Goal: Information Seeking & Learning: Learn about a topic

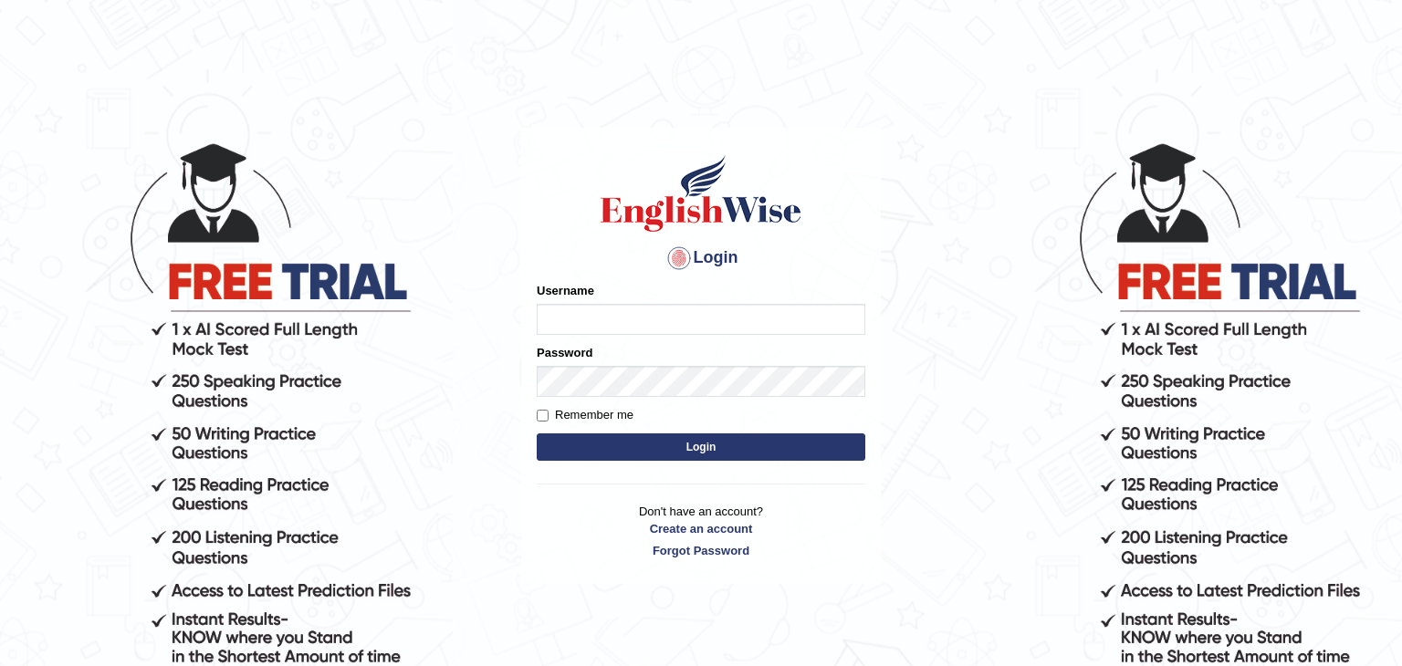
type input "Monia74"
click at [712, 444] on button "Login" at bounding box center [701, 447] width 329 height 27
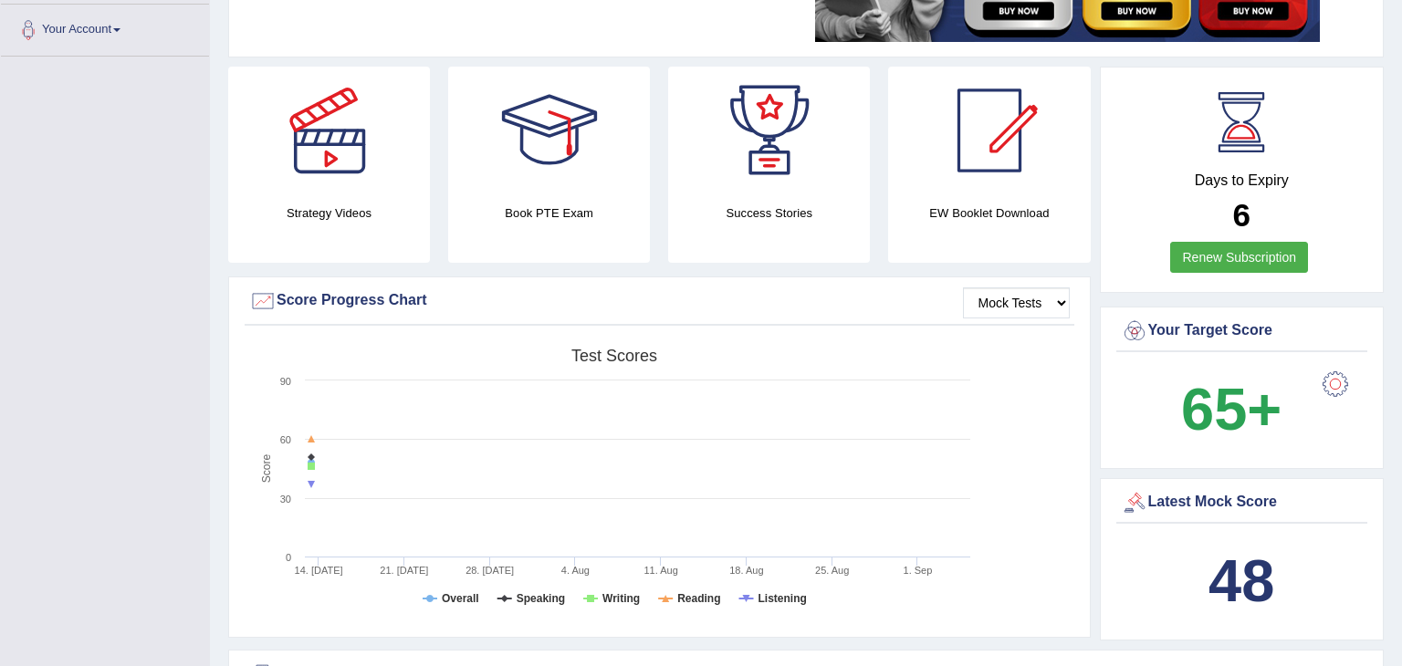
scroll to position [392, 0]
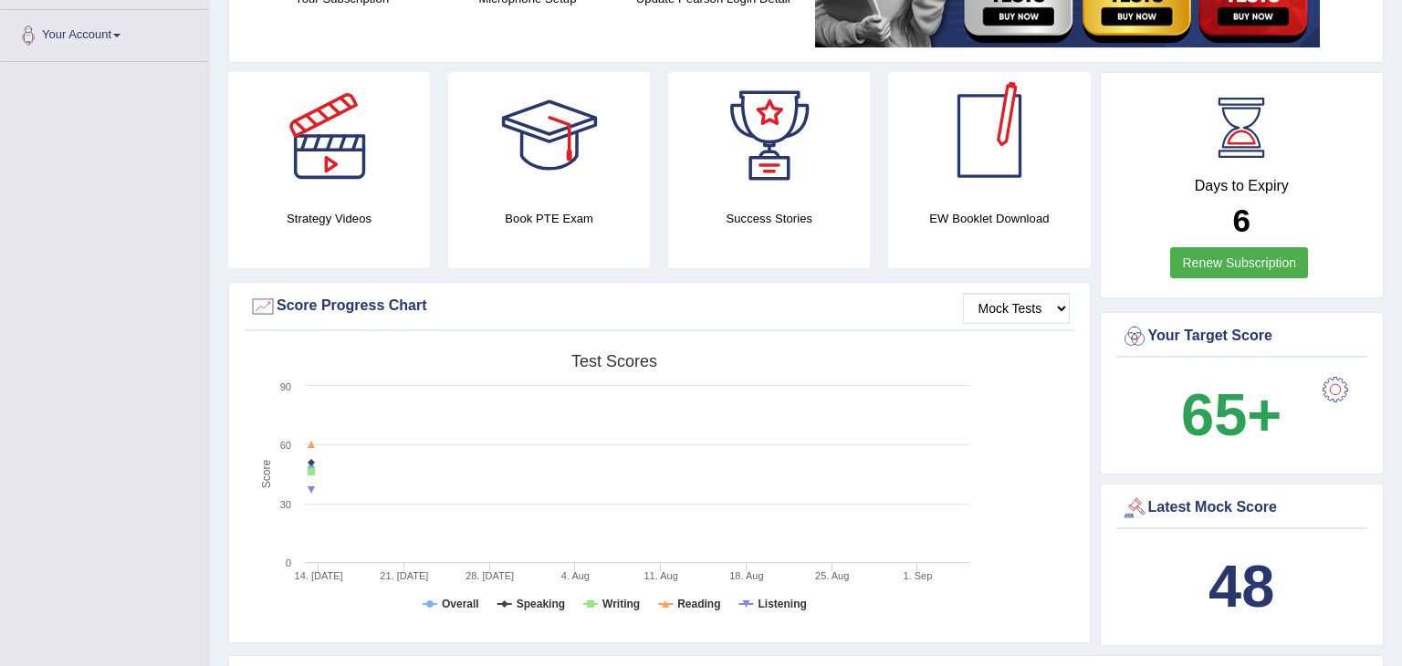
click at [971, 172] on div at bounding box center [989, 136] width 128 height 128
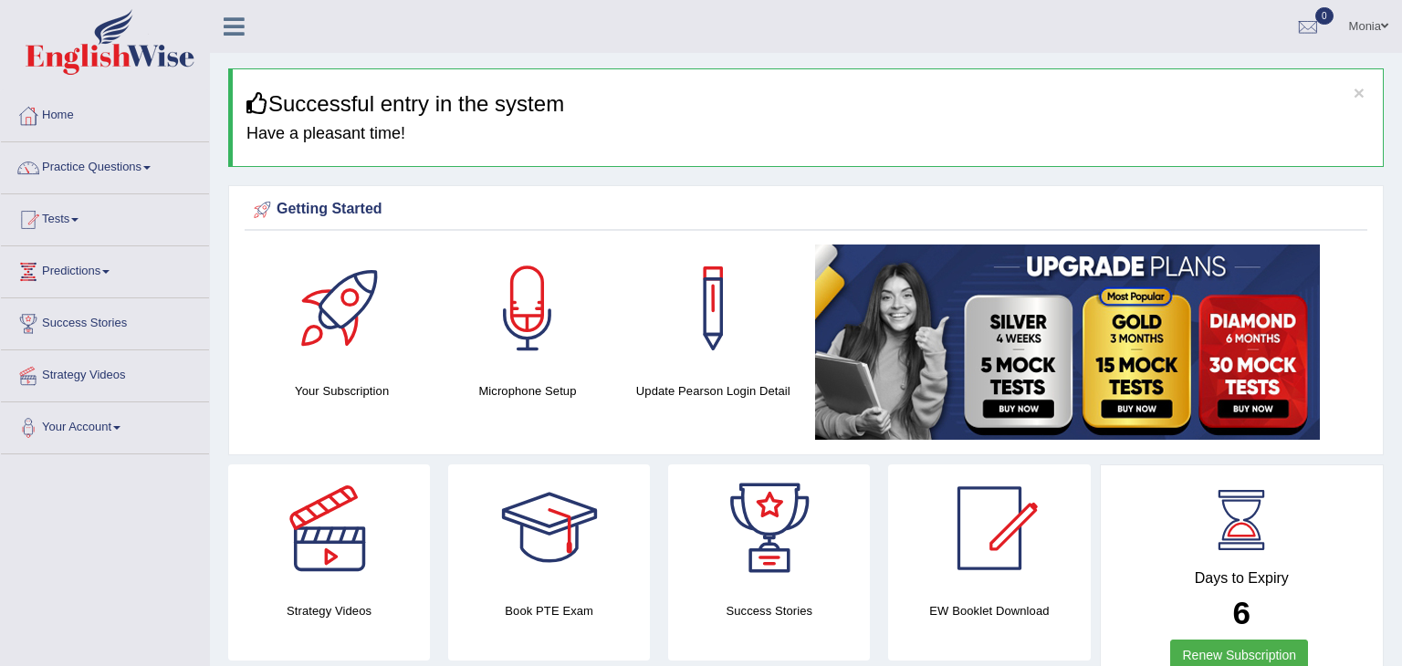
click at [126, 168] on link "Practice Questions" at bounding box center [105, 165] width 208 height 46
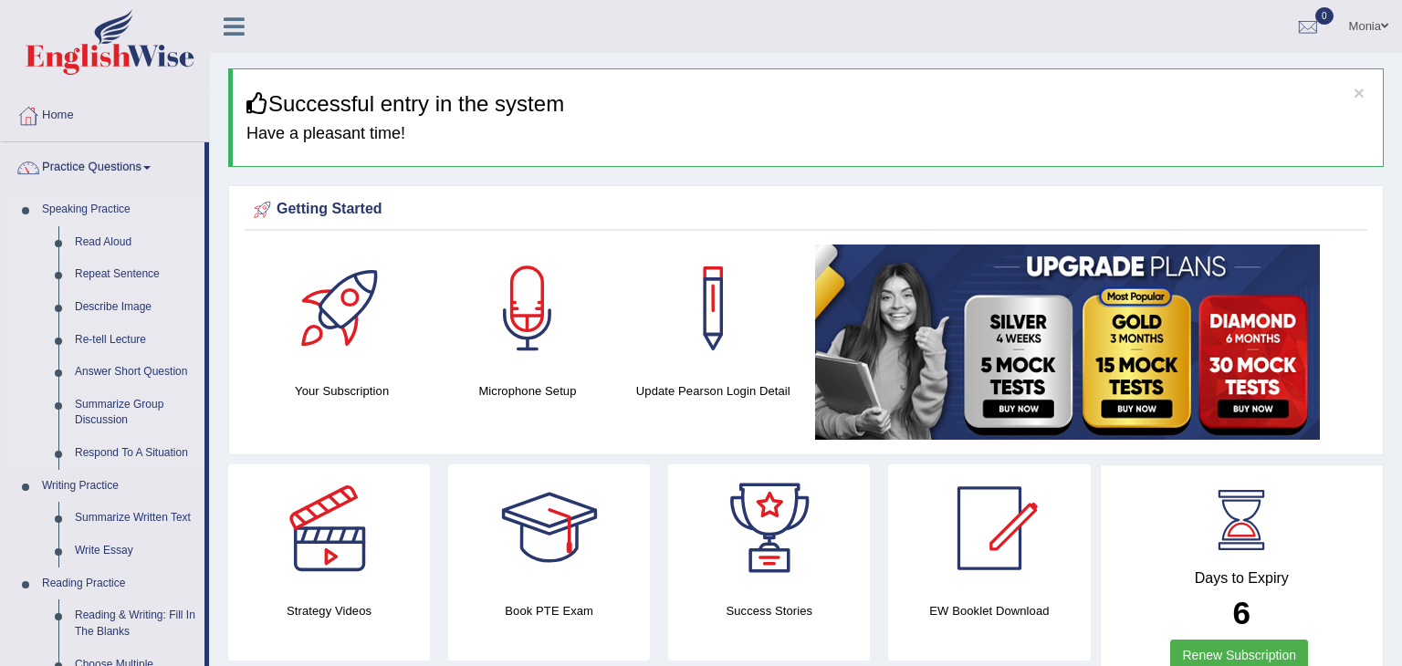
click at [118, 241] on link "Read Aloud" at bounding box center [136, 242] width 138 height 33
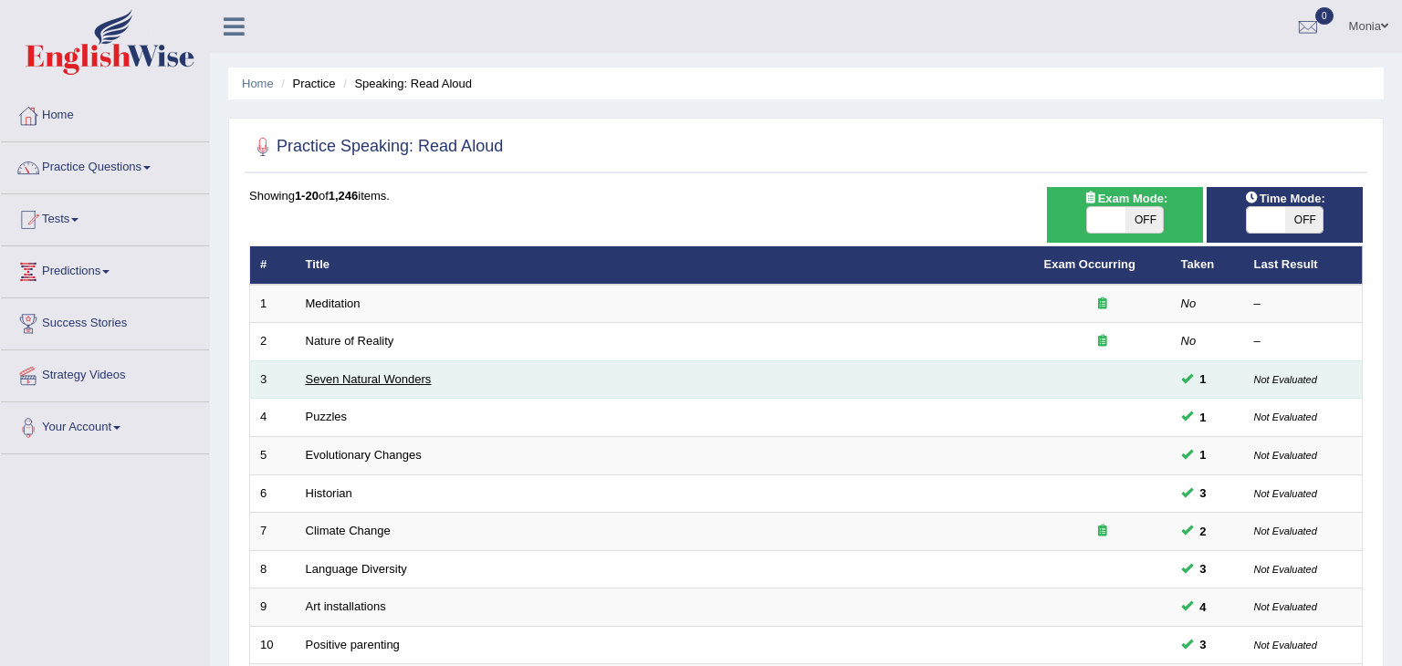
click at [357, 381] on link "Seven Natural Wonders" at bounding box center [369, 379] width 126 height 14
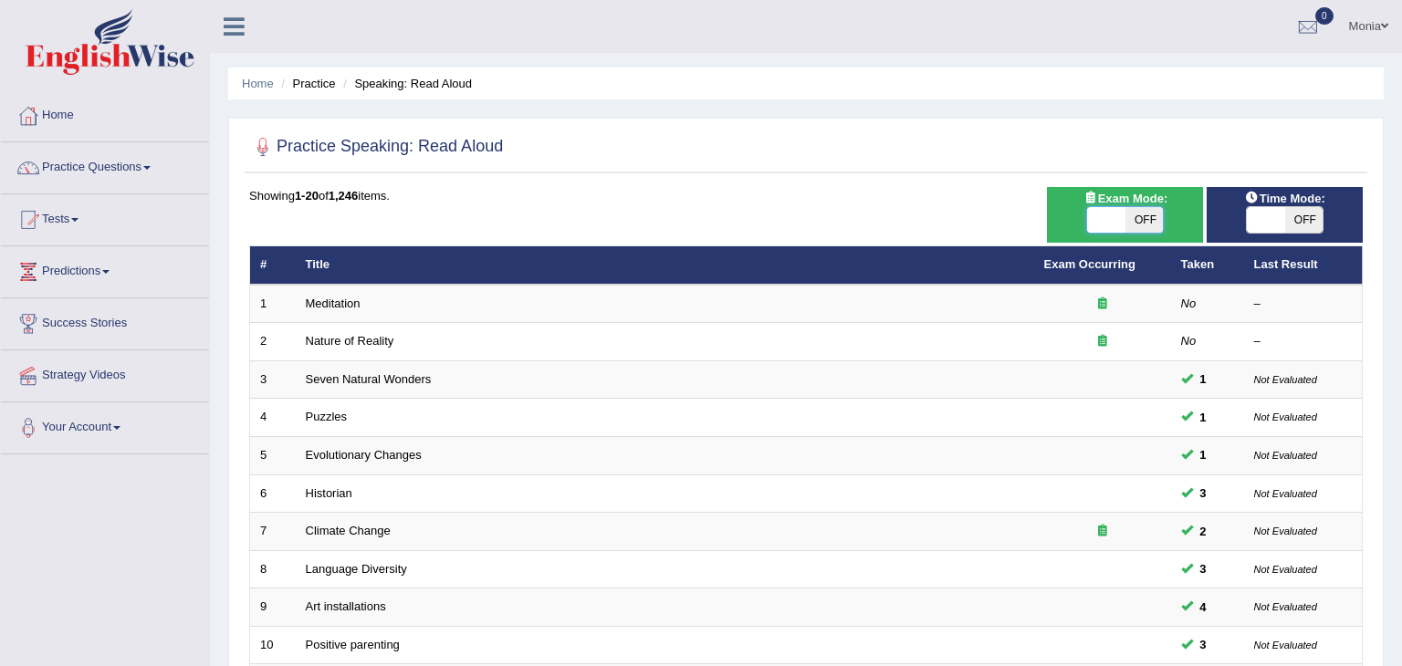
click at [1108, 219] on span at bounding box center [1106, 220] width 38 height 26
checkbox input "true"
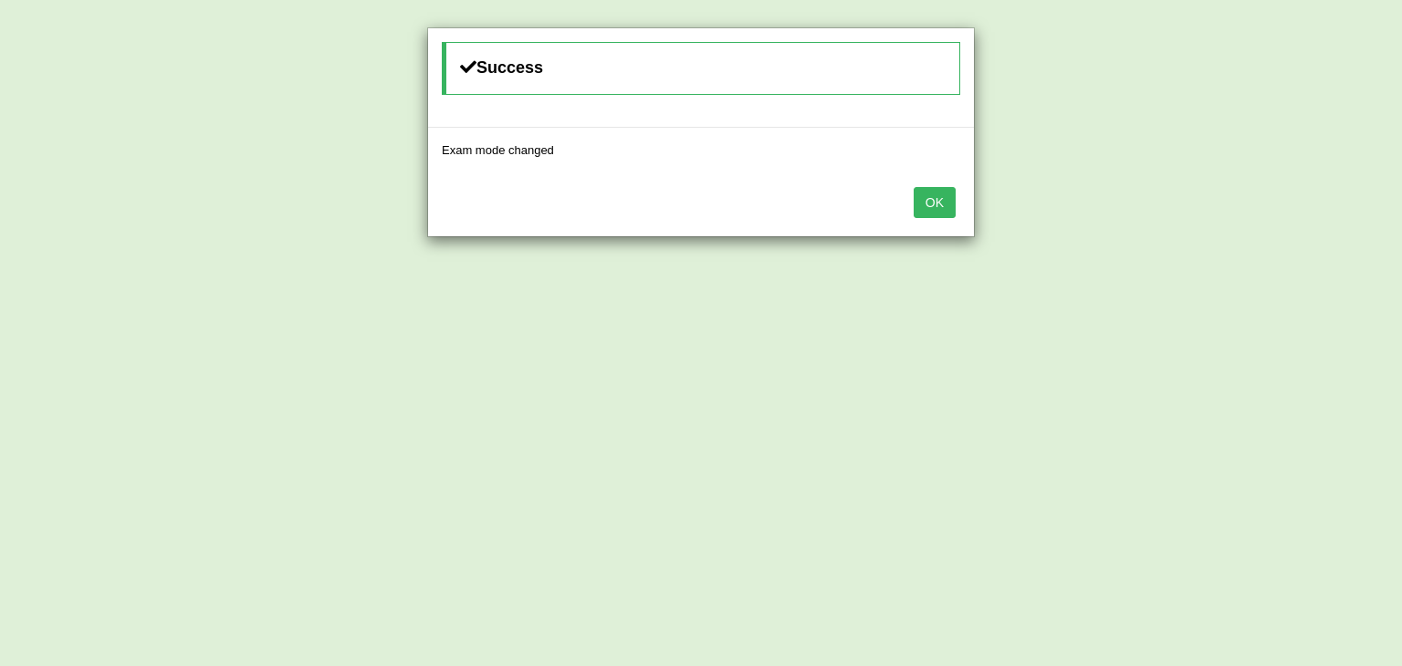
click at [946, 194] on button "OK" at bounding box center [935, 202] width 42 height 31
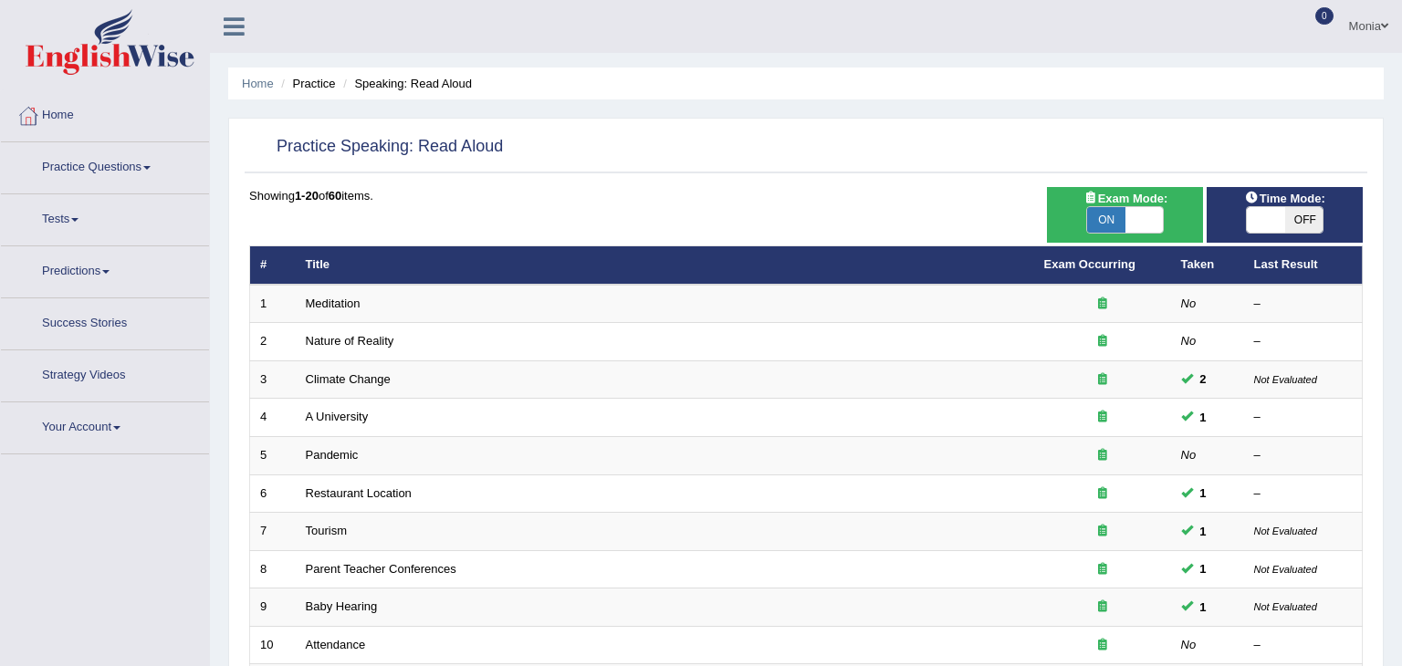
click at [1280, 214] on span at bounding box center [1266, 220] width 38 height 26
checkbox input "true"
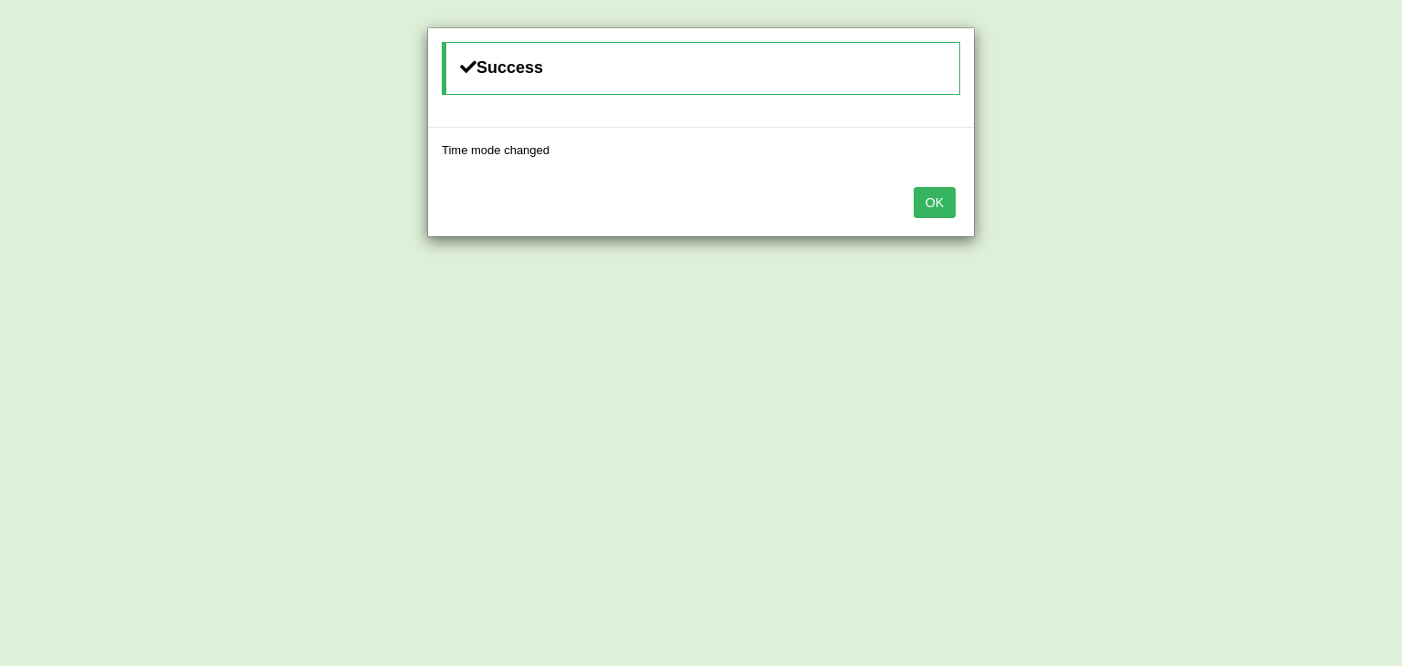
click at [936, 203] on button "OK" at bounding box center [935, 202] width 42 height 31
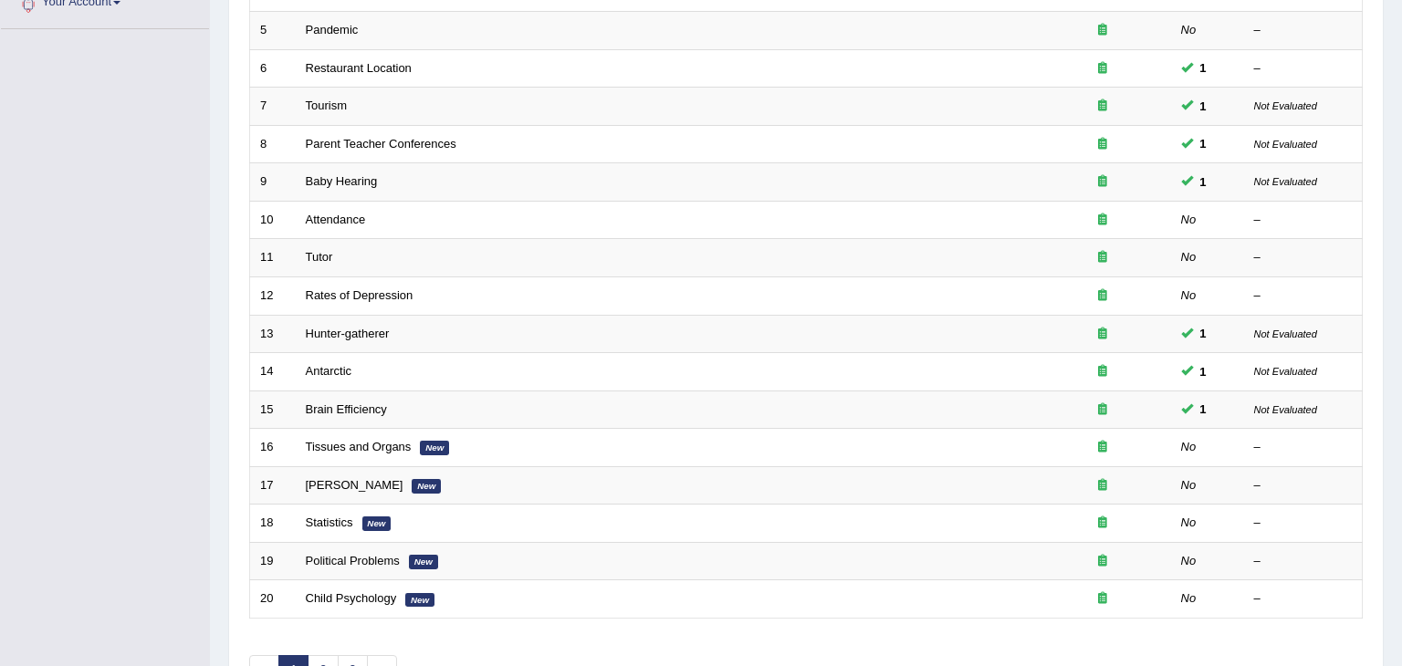
scroll to position [458, 0]
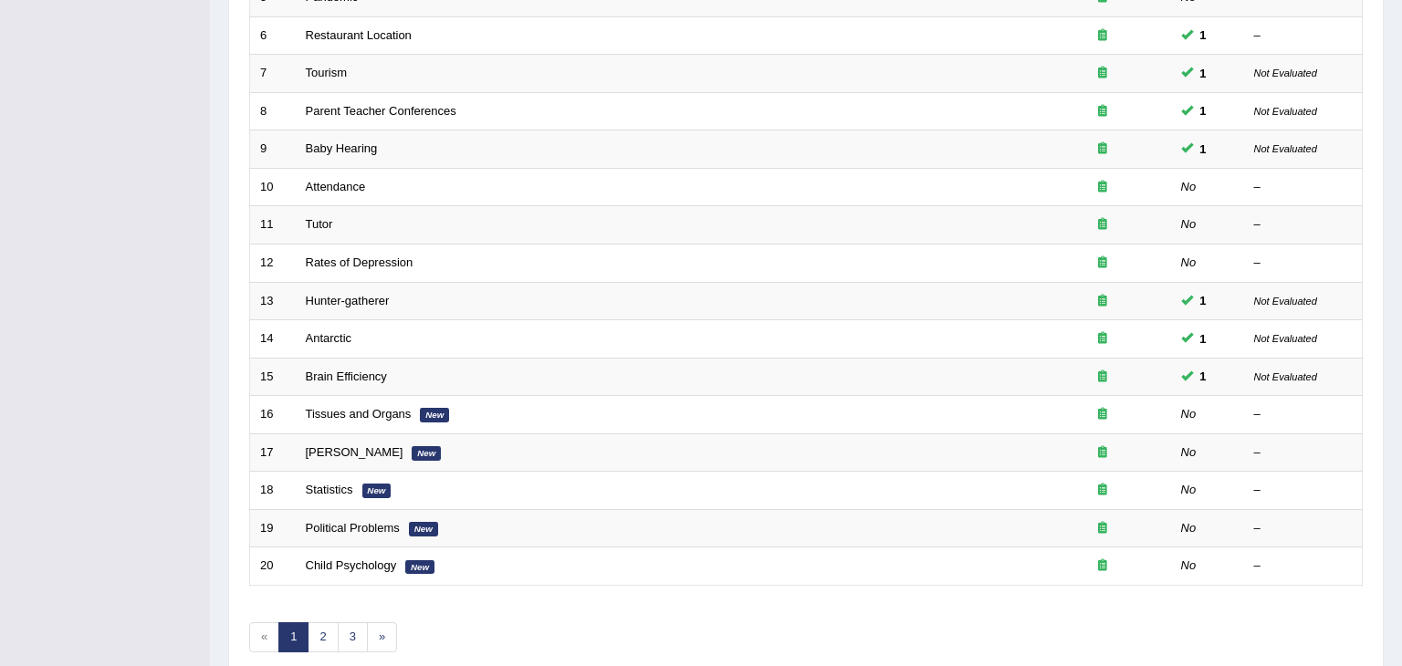
drag, startPoint x: 1401, startPoint y: 120, endPoint x: 1400, endPoint y: 375, distance: 254.6
click at [1400, 375] on div "Home Practice Speaking: Read Aloud Practice Speaking: Read Aloud Time Mode: ON …" at bounding box center [806, 123] width 1192 height 1163
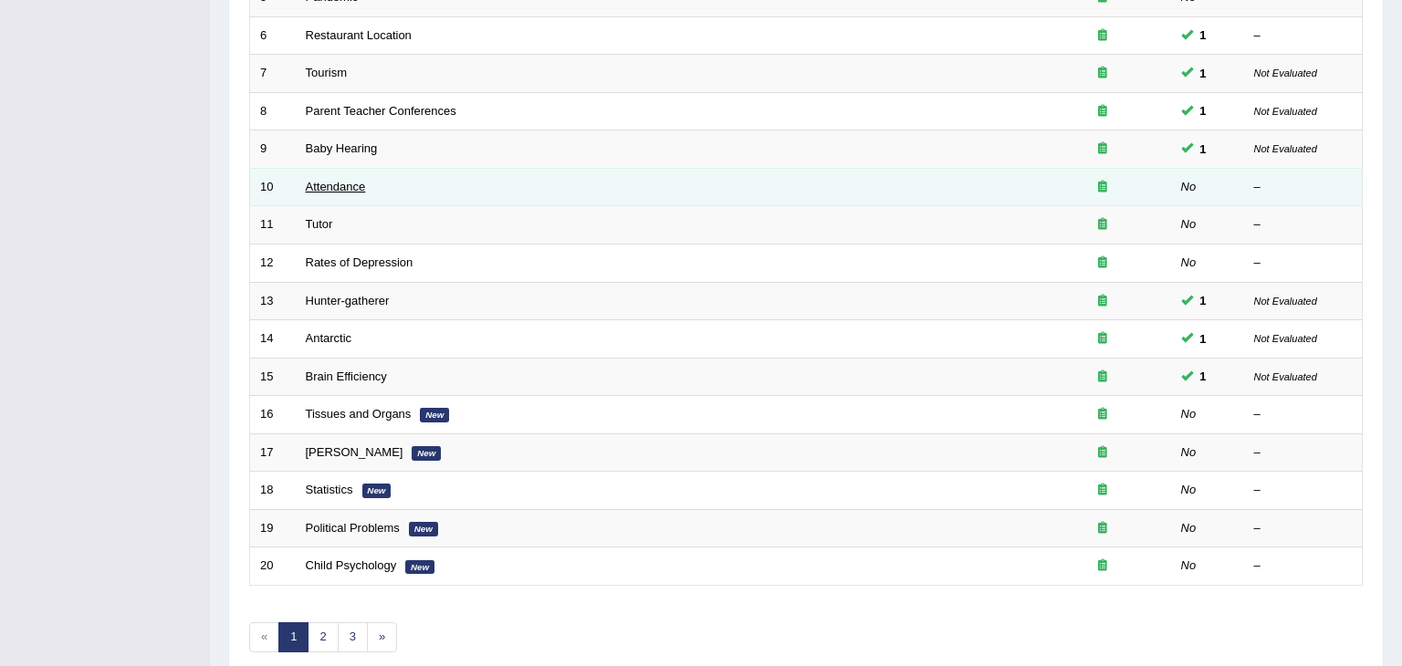
click at [347, 187] on link "Attendance" at bounding box center [336, 187] width 60 height 14
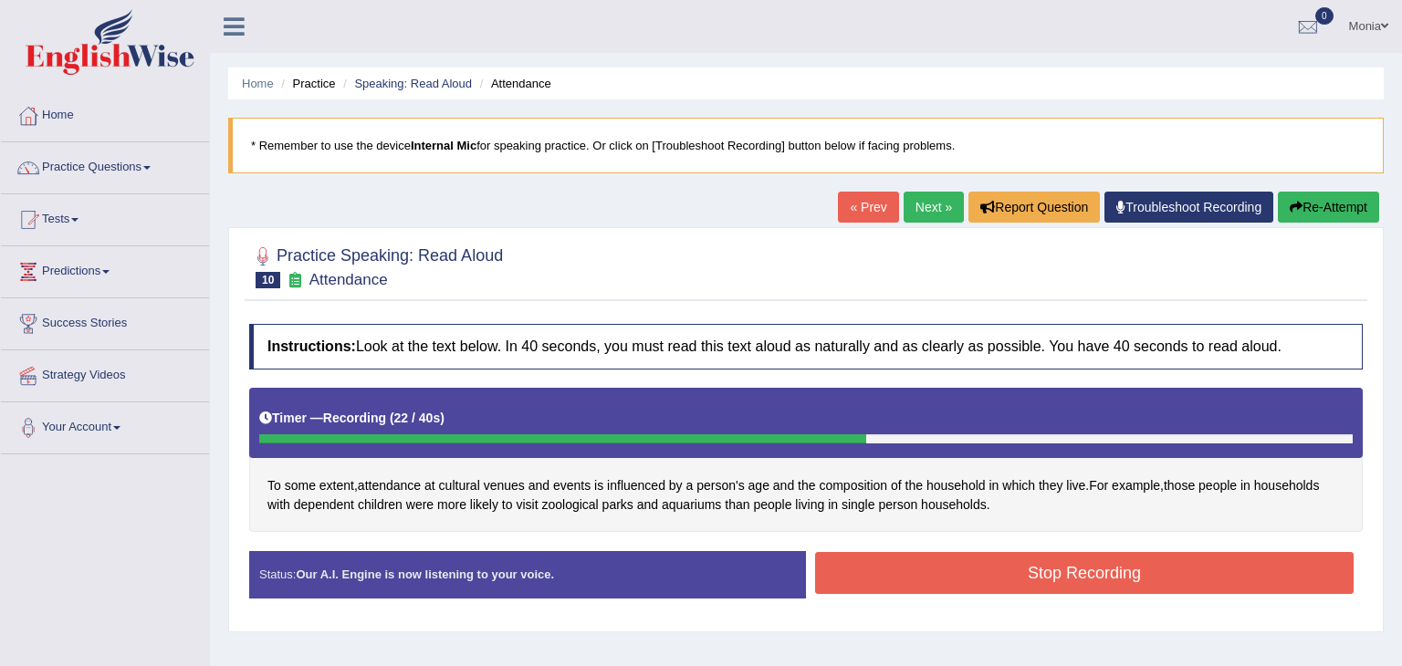
click at [927, 570] on button "Stop Recording" at bounding box center [1084, 573] width 538 height 42
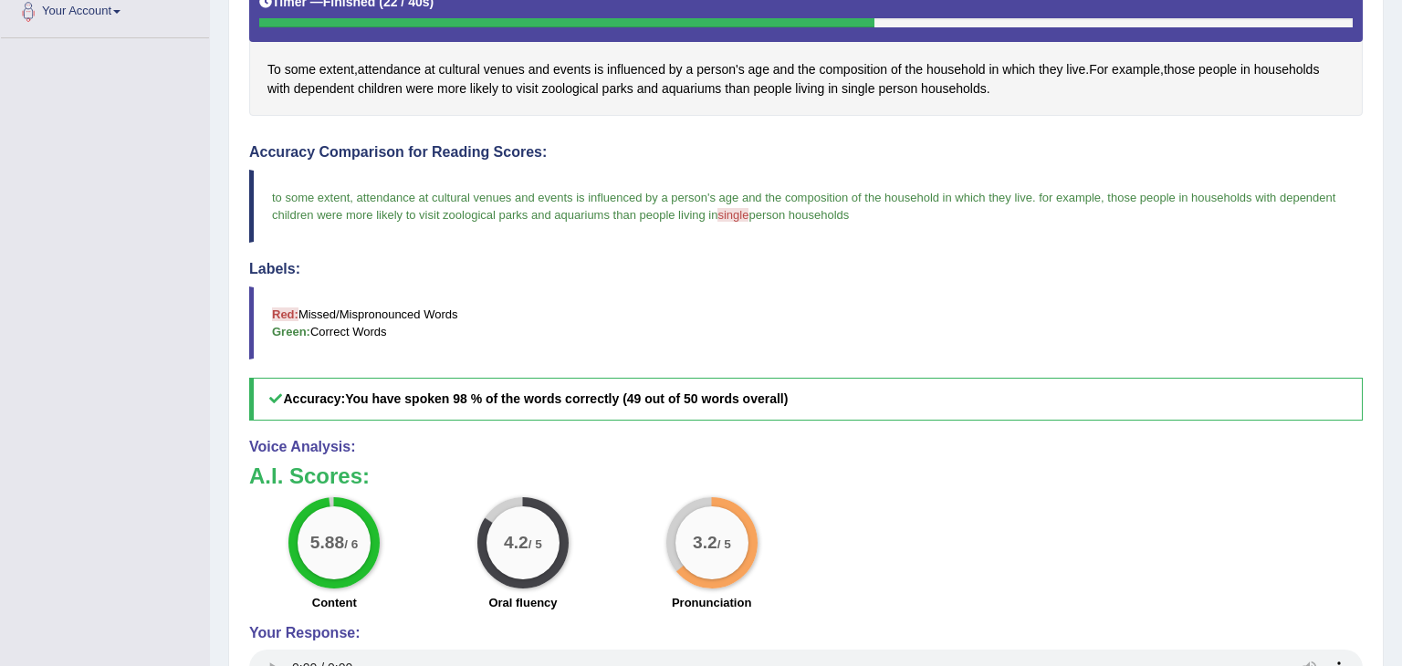
scroll to position [418, 0]
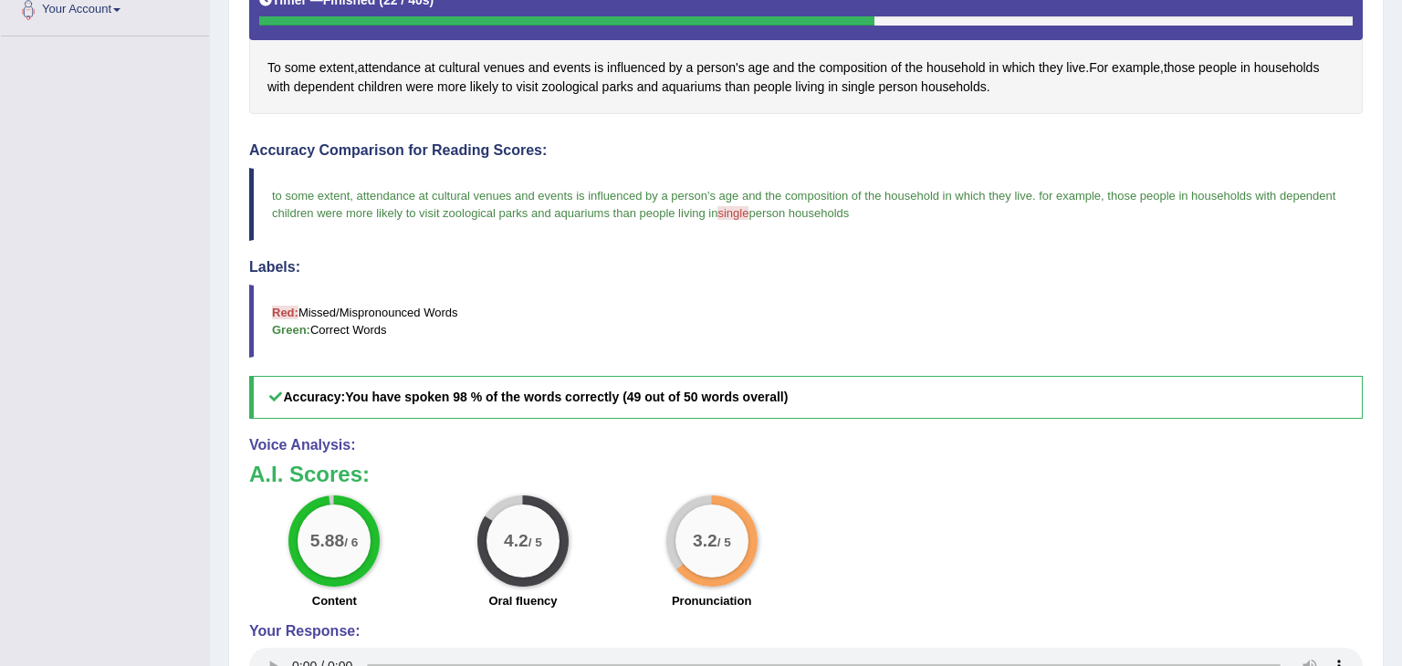
drag, startPoint x: 1401, startPoint y: 276, endPoint x: 1400, endPoint y: 500, distance: 224.5
click at [1400, 500] on div "Home Practice Speaking: Read Aloud Attendance * Remember to use the device Inte…" at bounding box center [806, 183] width 1192 height 1202
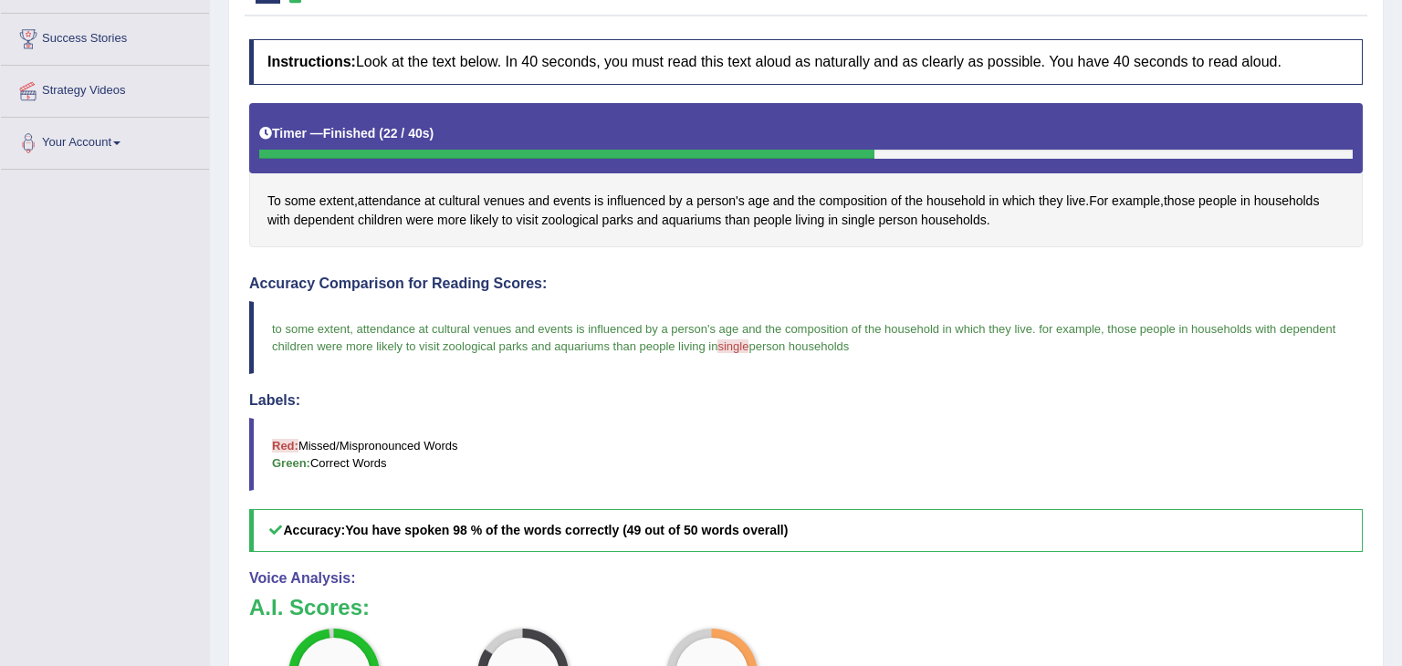
scroll to position [0, 0]
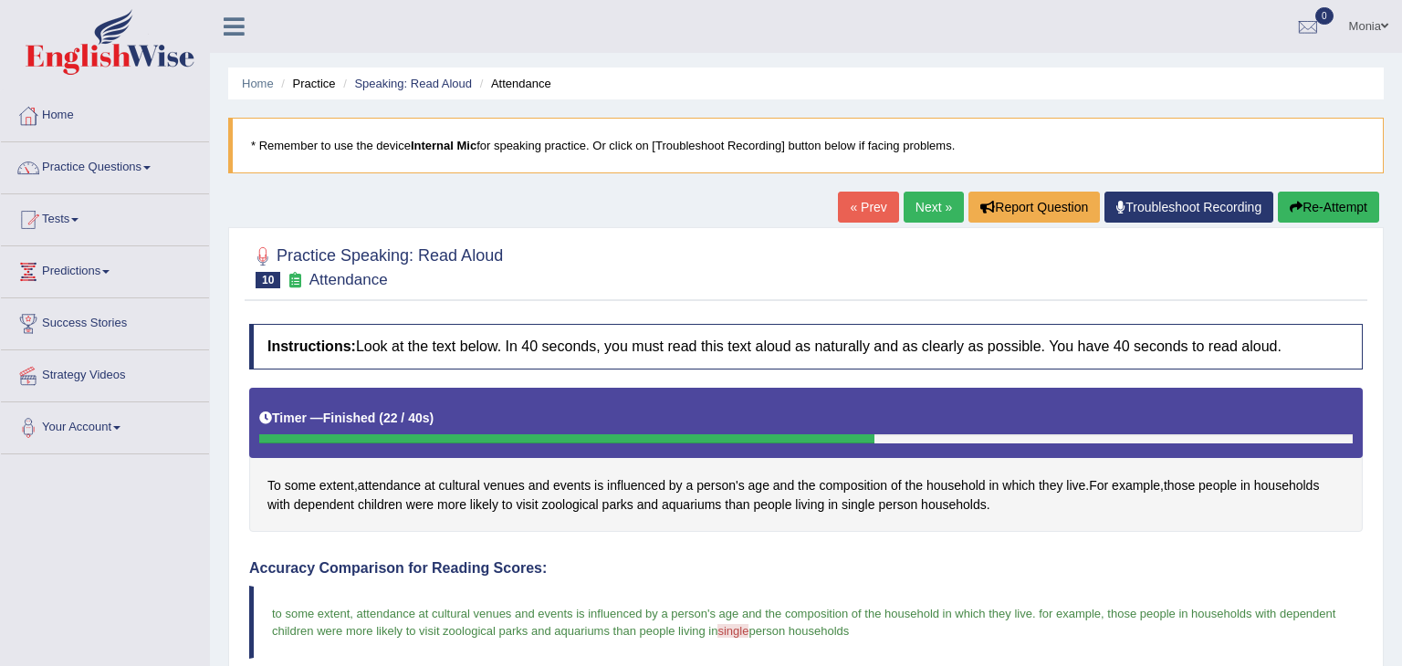
drag, startPoint x: 1401, startPoint y: 234, endPoint x: 1401, endPoint y: -41, distance: 274.7
click at [1401, 0] on html "Toggle navigation Home Practice Questions Speaking Practice Read Aloud Repeat S…" at bounding box center [701, 333] width 1402 height 666
click at [928, 209] on link "Next »" at bounding box center [934, 207] width 60 height 31
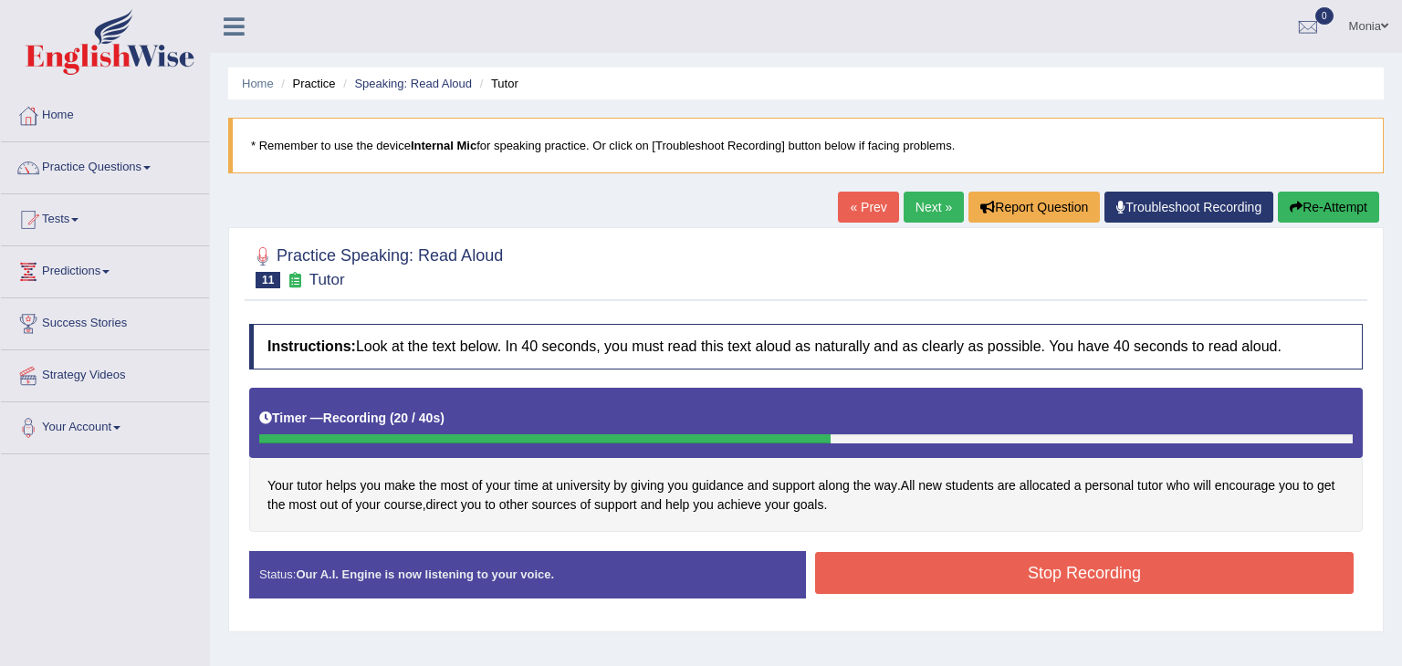
click at [983, 574] on button "Stop Recording" at bounding box center [1084, 573] width 538 height 42
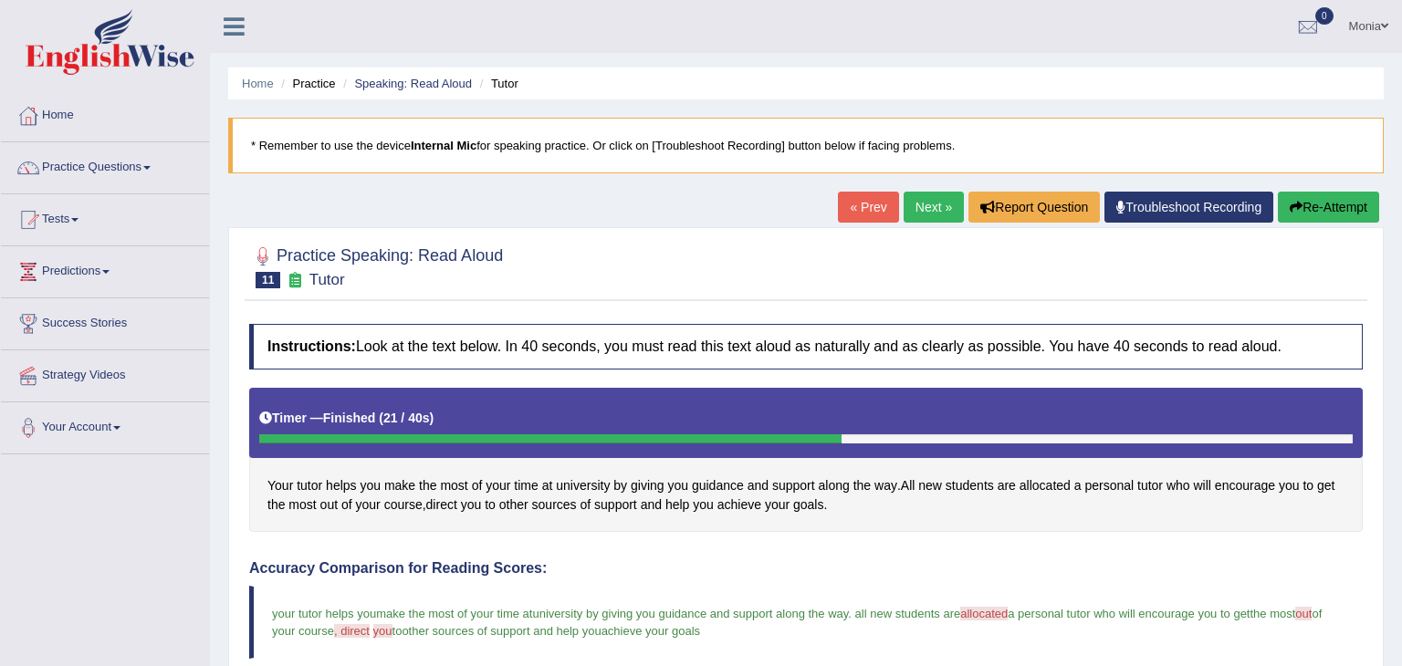
click at [930, 200] on link "Next »" at bounding box center [934, 207] width 60 height 31
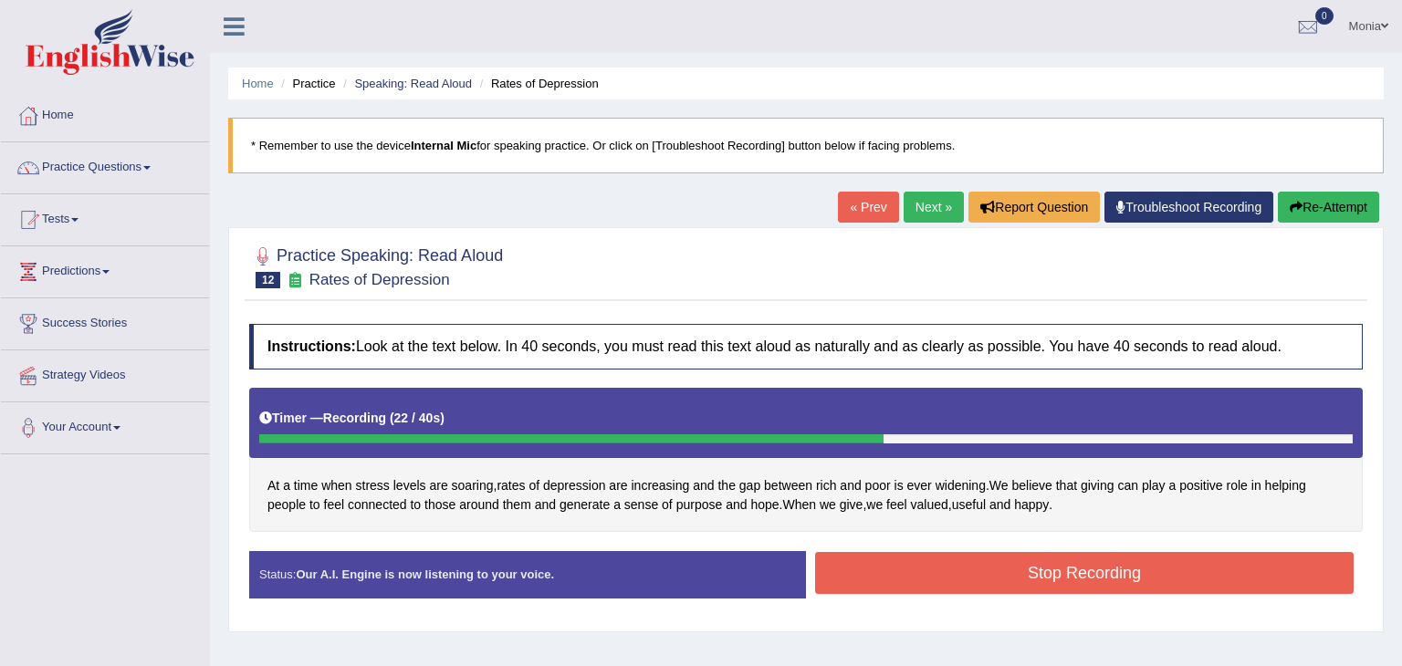
click at [883, 576] on button "Stop Recording" at bounding box center [1084, 573] width 538 height 42
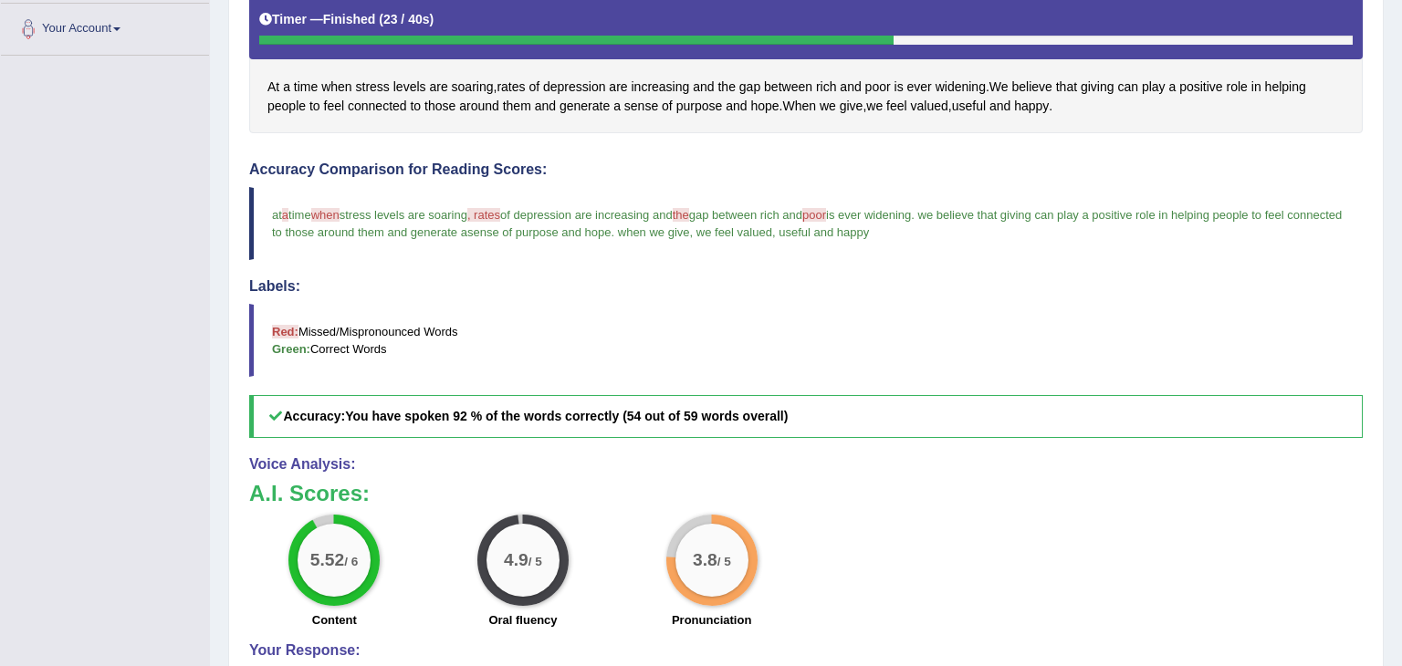
scroll to position [329, 0]
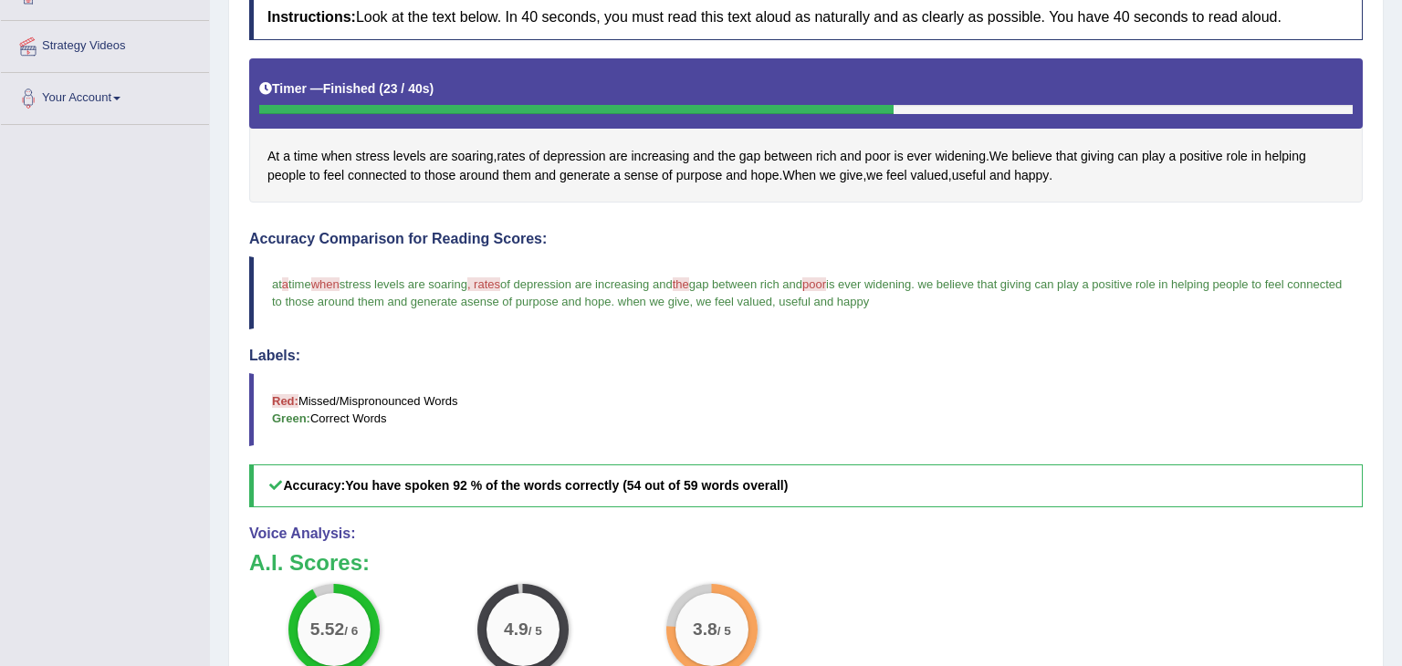
drag, startPoint x: 1389, startPoint y: 423, endPoint x: 1395, endPoint y: 246, distance: 176.3
click at [1395, 246] on html "Toggle navigation Home Practice Questions Speaking Practice Read Aloud Repeat S…" at bounding box center [701, 4] width 1402 height 666
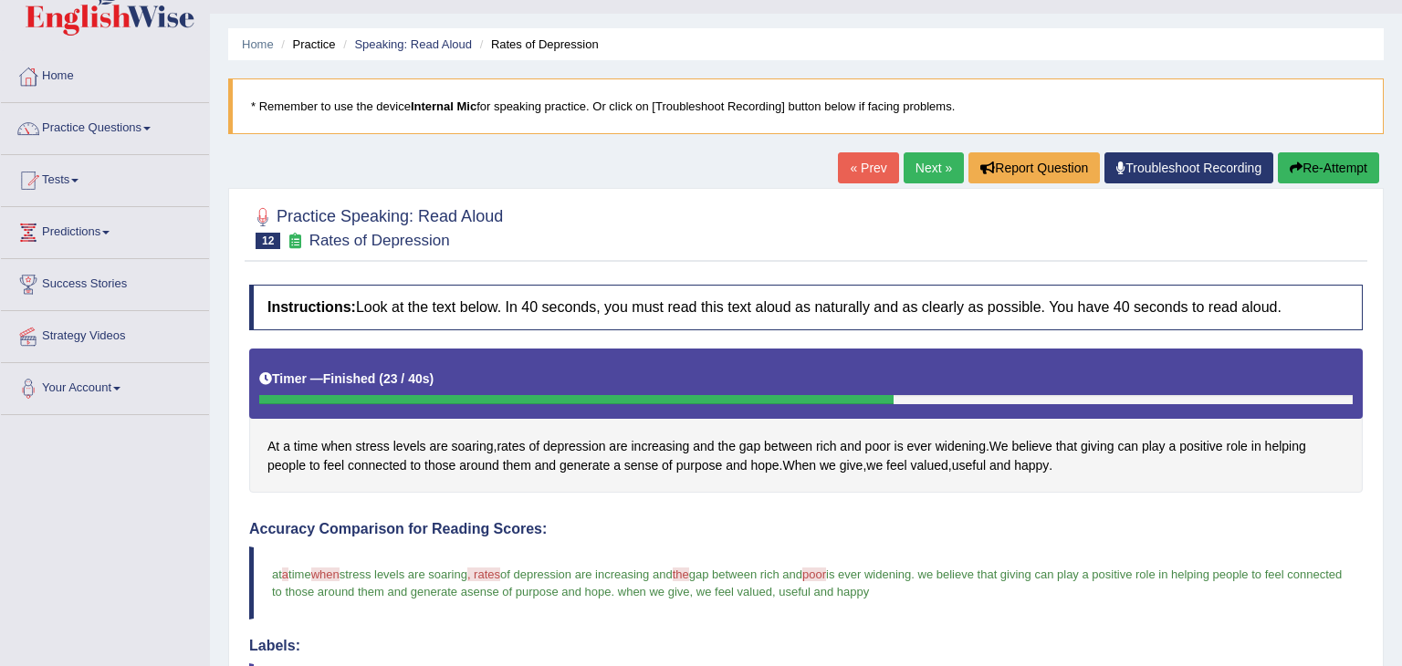
scroll to position [16, 0]
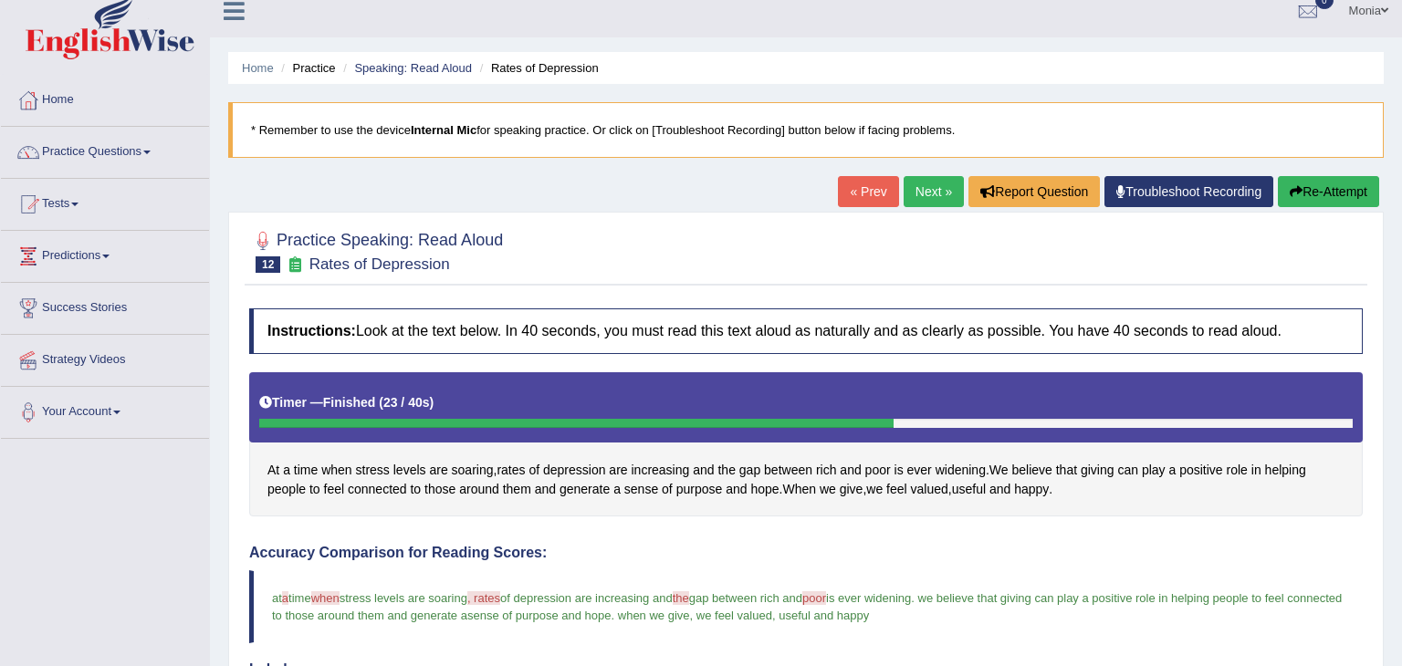
click at [931, 189] on link "Next »" at bounding box center [934, 191] width 60 height 31
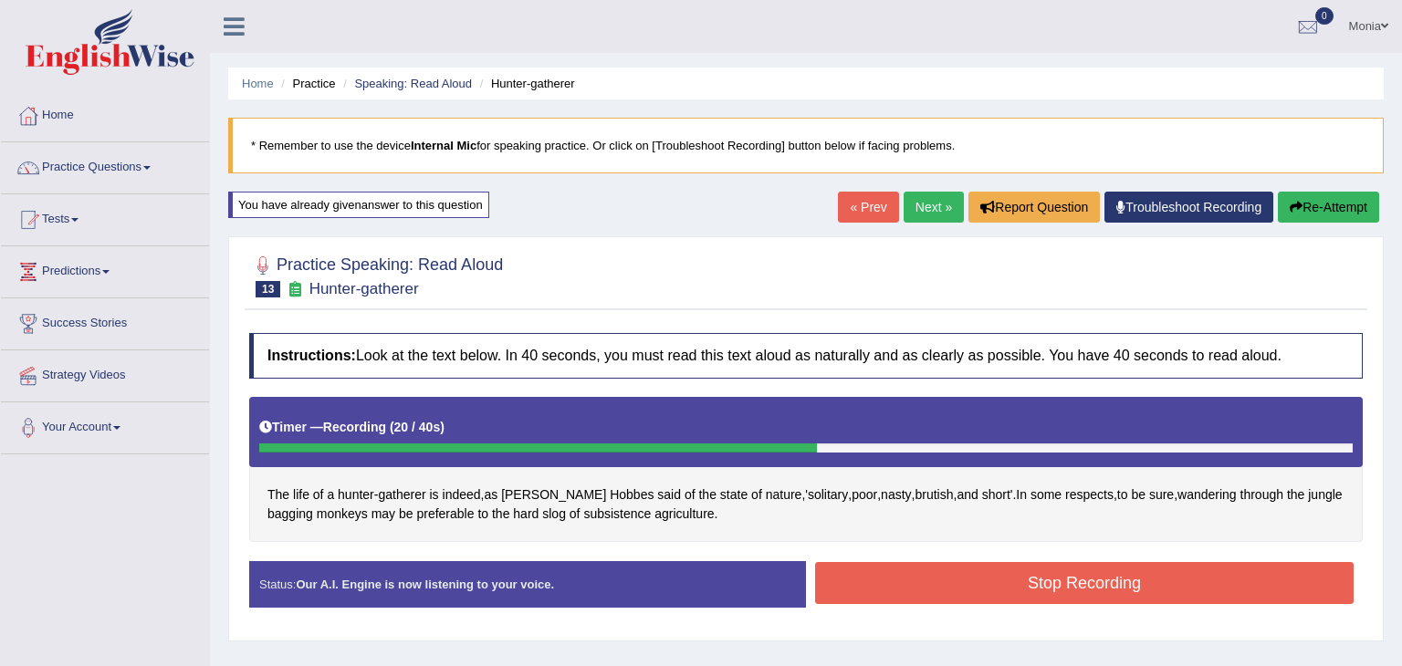
click at [961, 588] on button "Stop Recording" at bounding box center [1084, 583] width 538 height 42
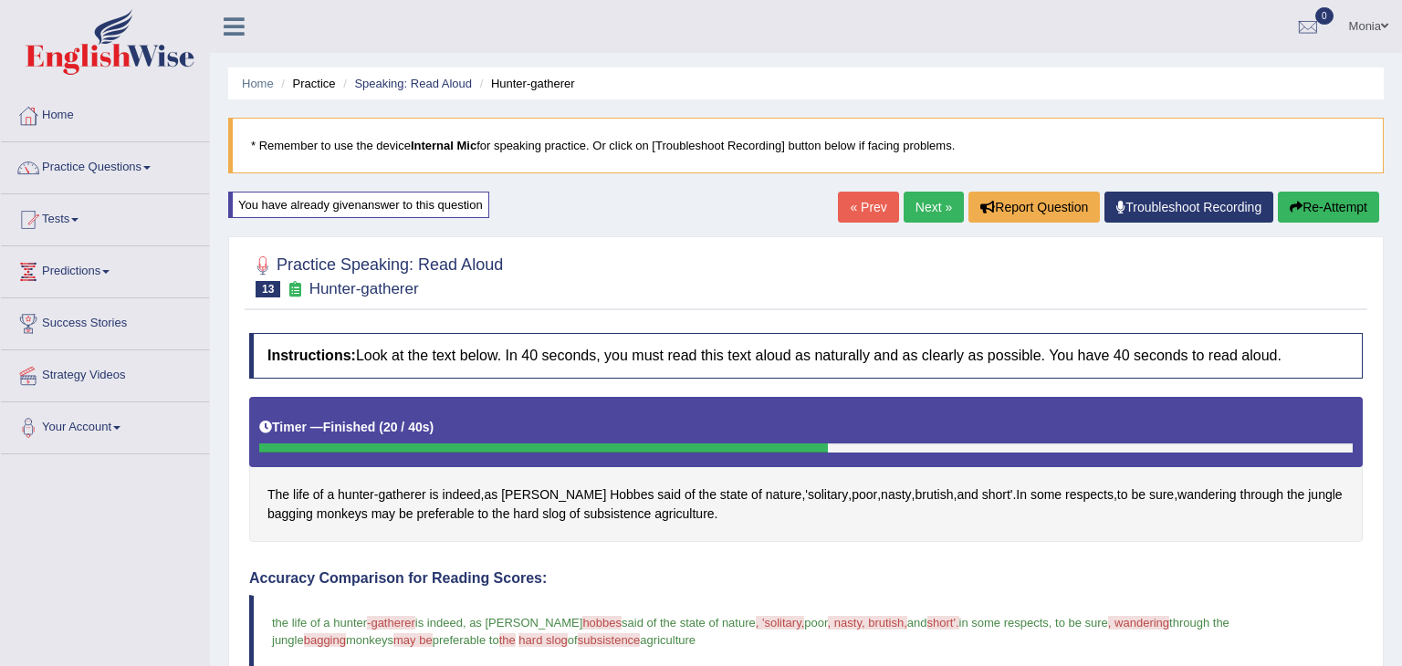
click at [1307, 213] on button "Re-Attempt" at bounding box center [1328, 207] width 101 height 31
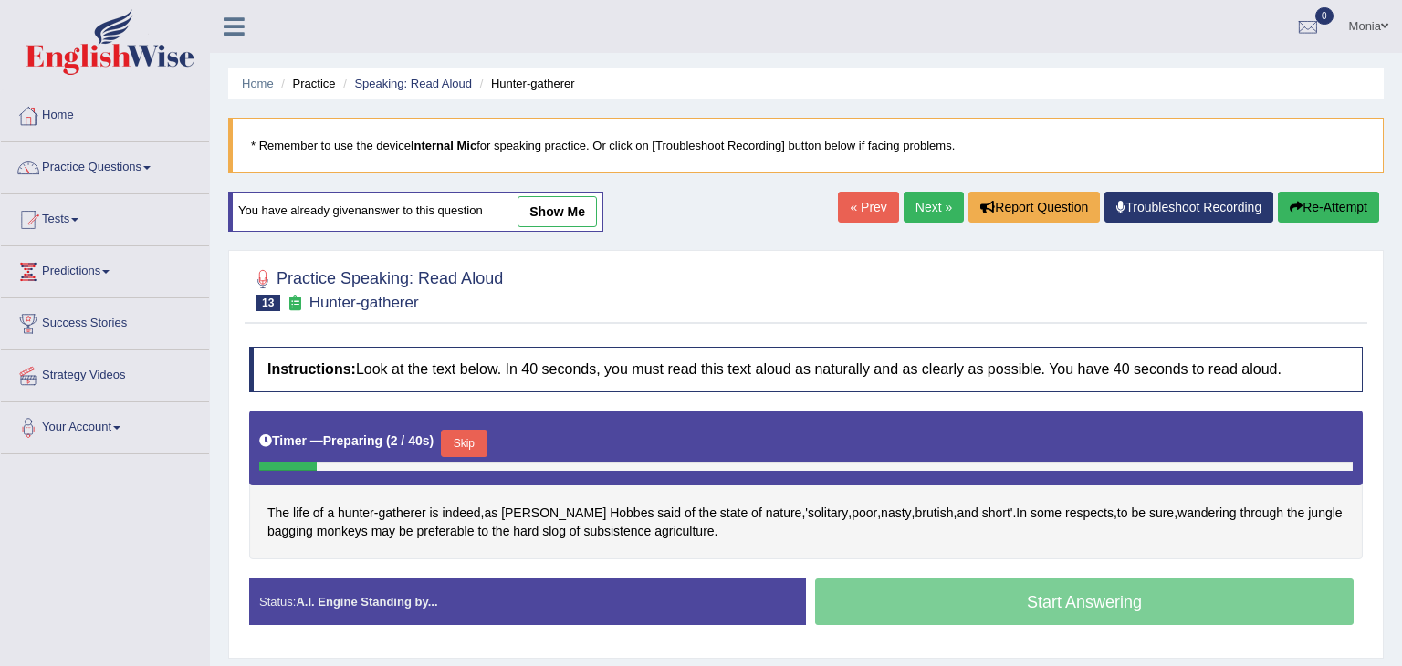
click at [469, 440] on button "Skip" at bounding box center [464, 443] width 46 height 27
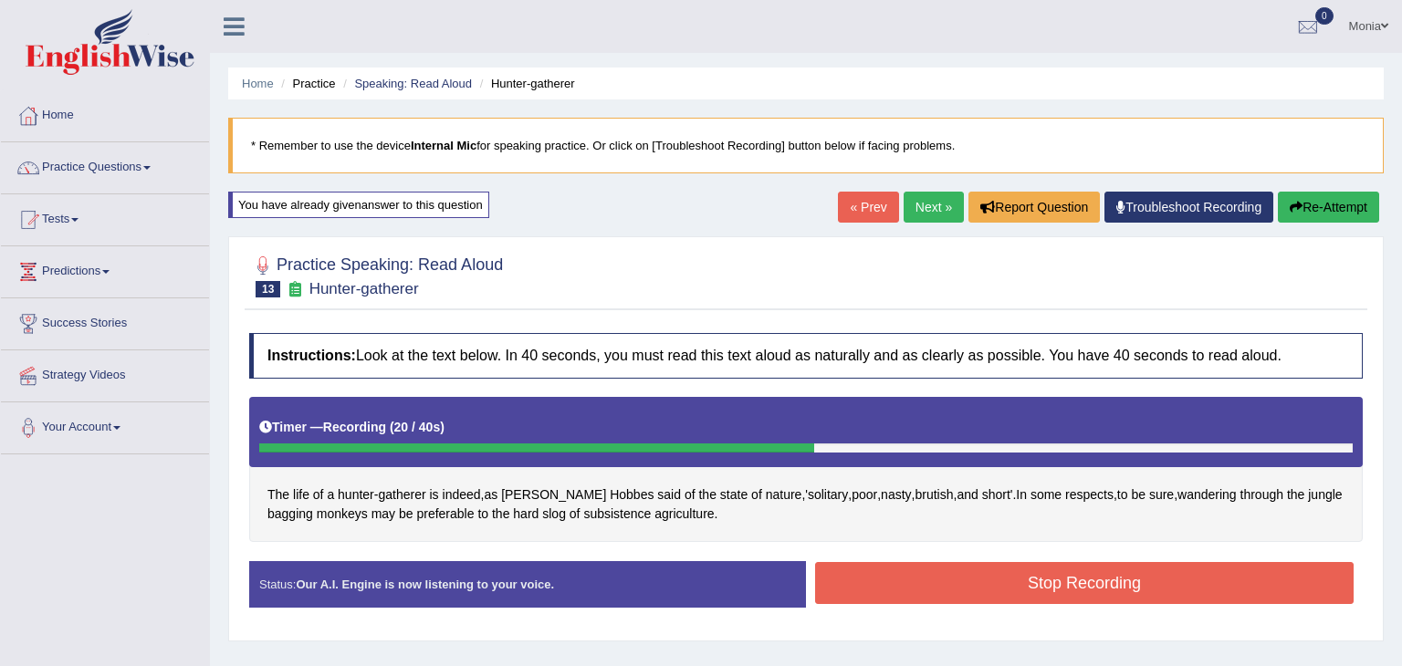
click at [925, 572] on button "Stop Recording" at bounding box center [1084, 583] width 538 height 42
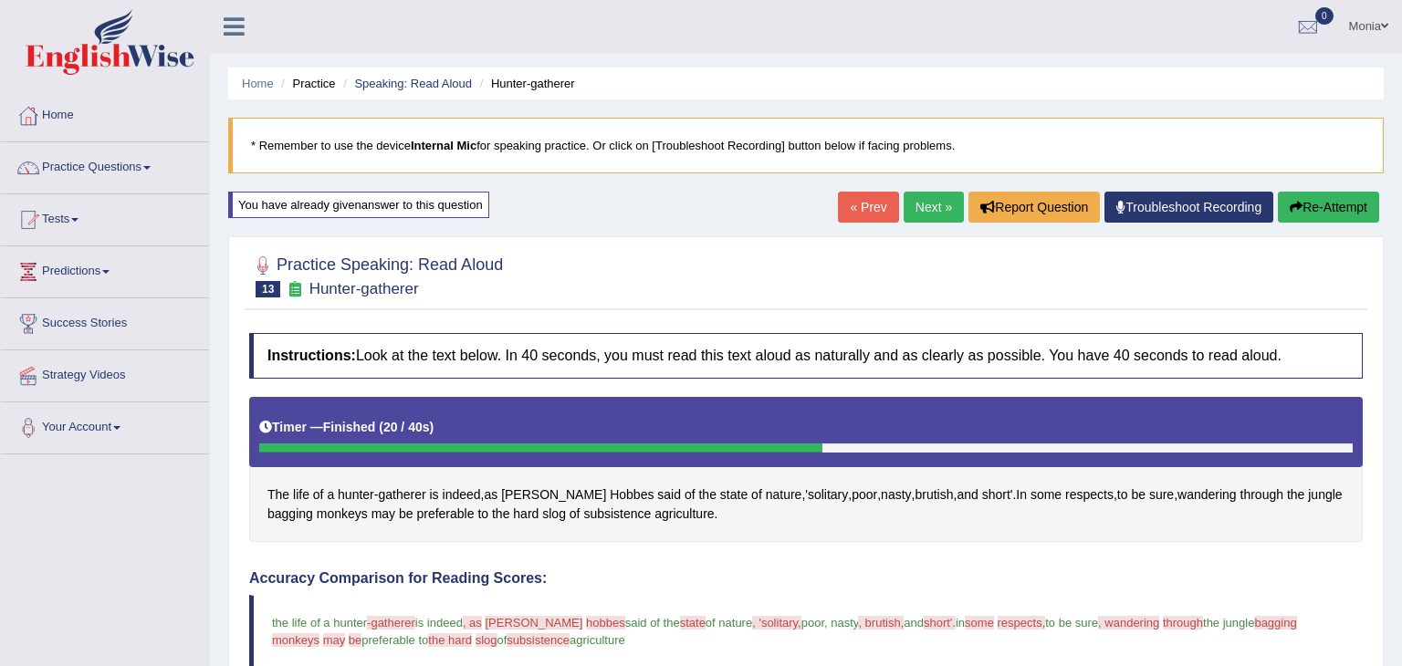
drag, startPoint x: 1401, startPoint y: 143, endPoint x: 1401, endPoint y: -79, distance: 222.7
click at [1401, 0] on html "Toggle navigation Home Practice Questions Speaking Practice Read Aloud Repeat S…" at bounding box center [701, 333] width 1402 height 666
click at [1318, 209] on button "Re-Attempt" at bounding box center [1328, 207] width 101 height 31
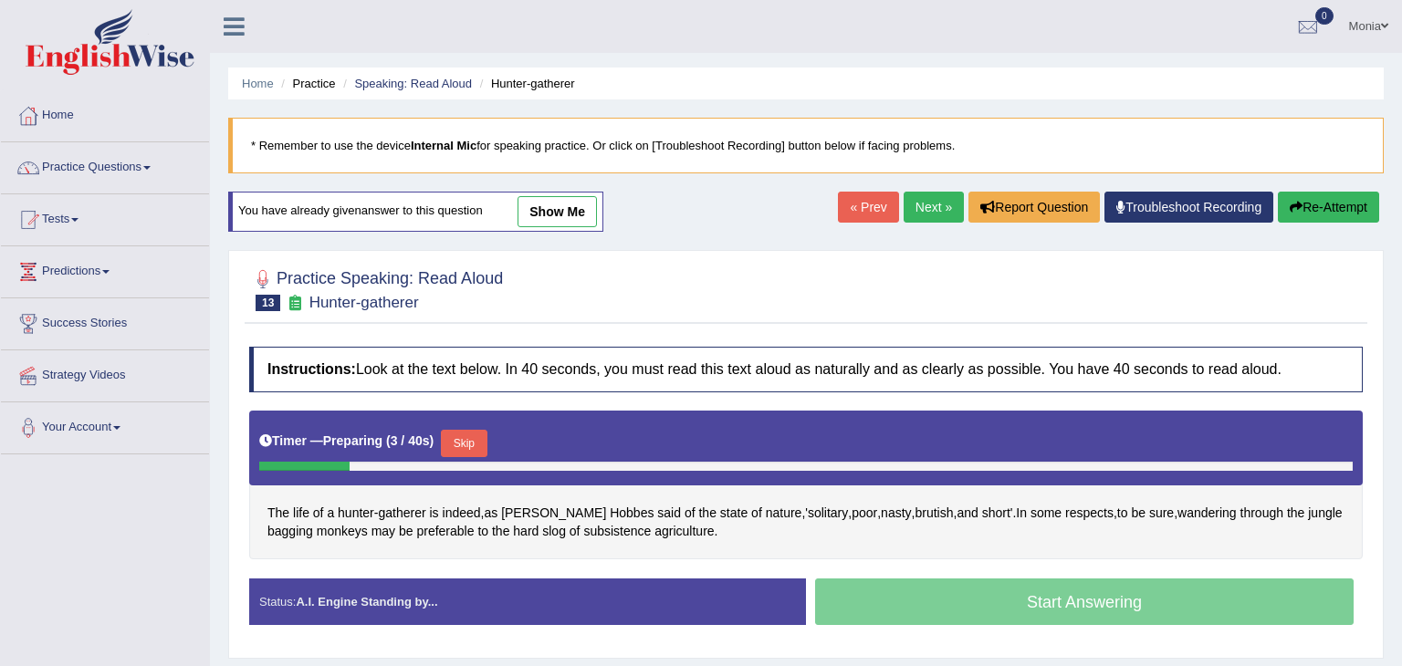
click at [457, 440] on button "Skip" at bounding box center [464, 443] width 46 height 27
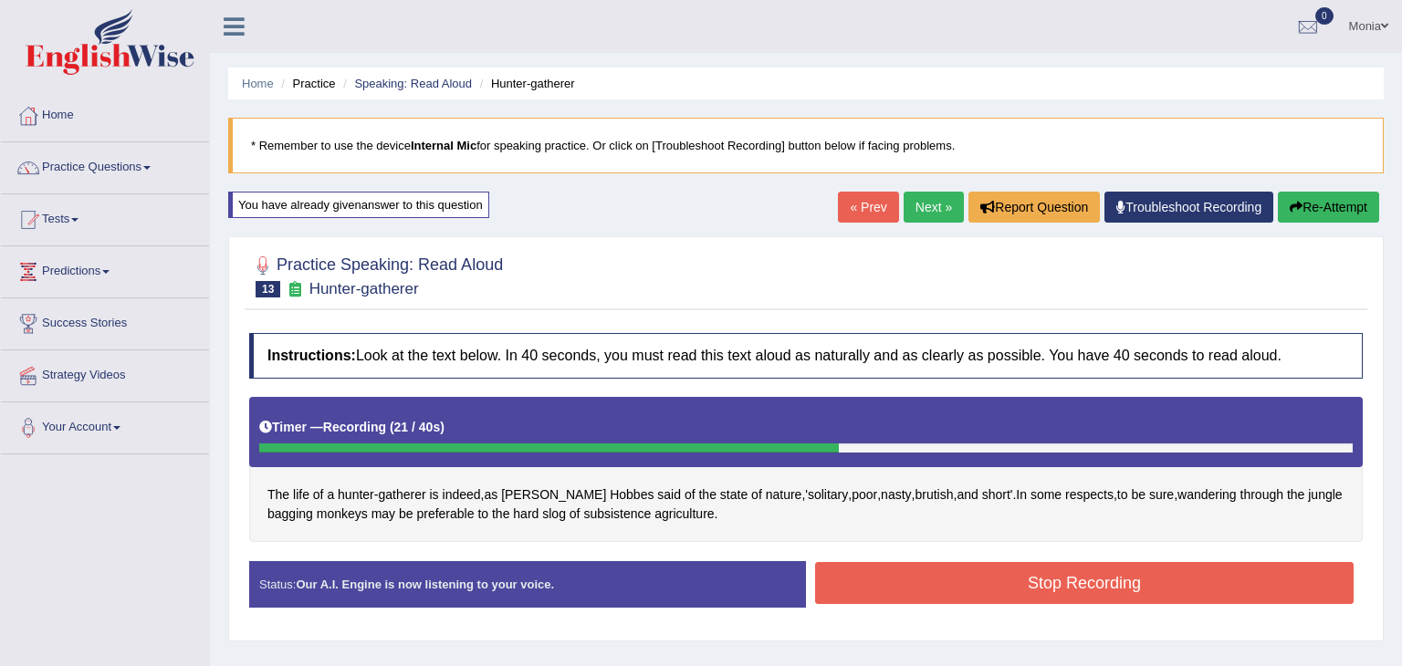
click at [936, 578] on button "Stop Recording" at bounding box center [1084, 583] width 538 height 42
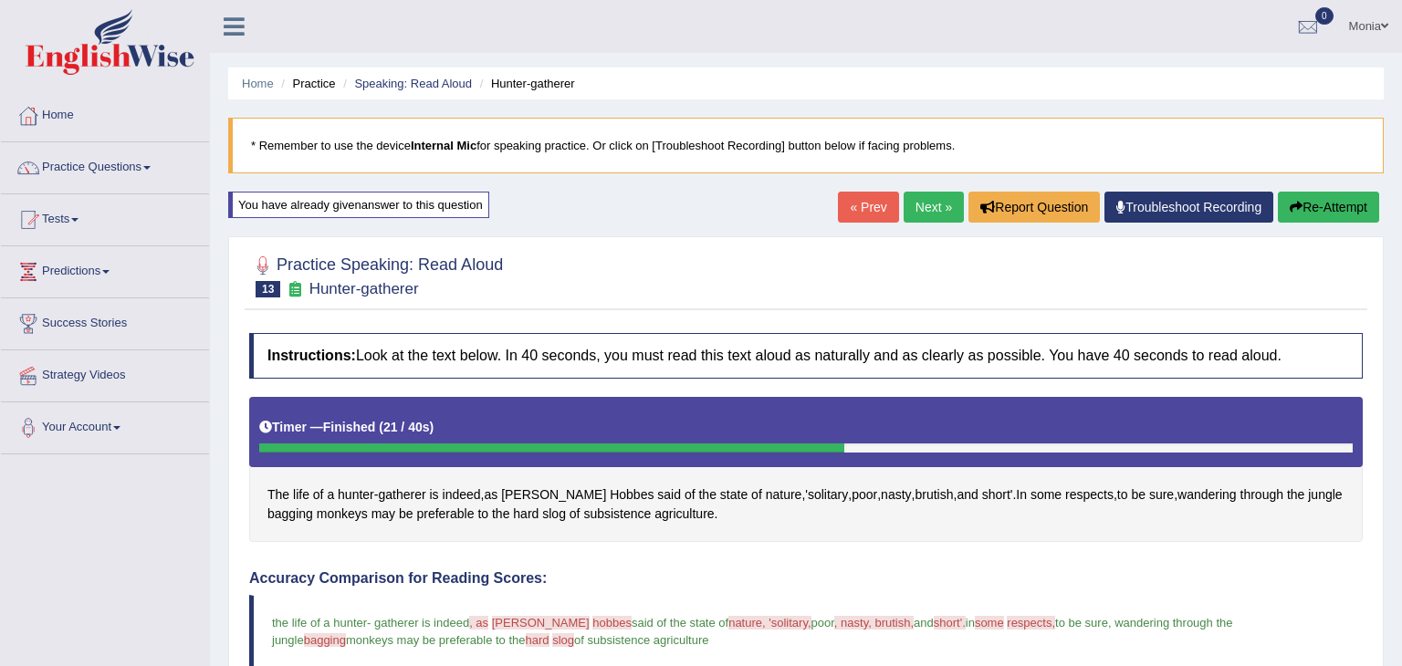
click at [933, 206] on link "Next »" at bounding box center [934, 207] width 60 height 31
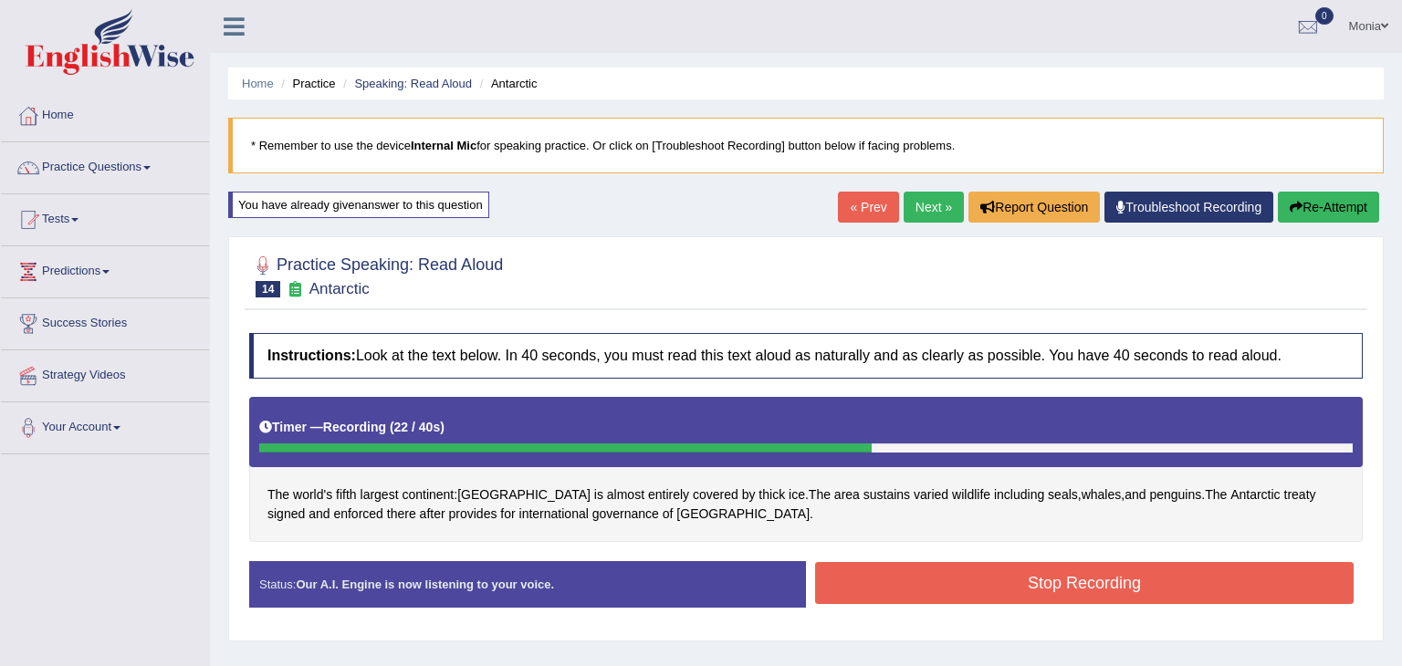
click at [1020, 582] on button "Stop Recording" at bounding box center [1084, 583] width 538 height 42
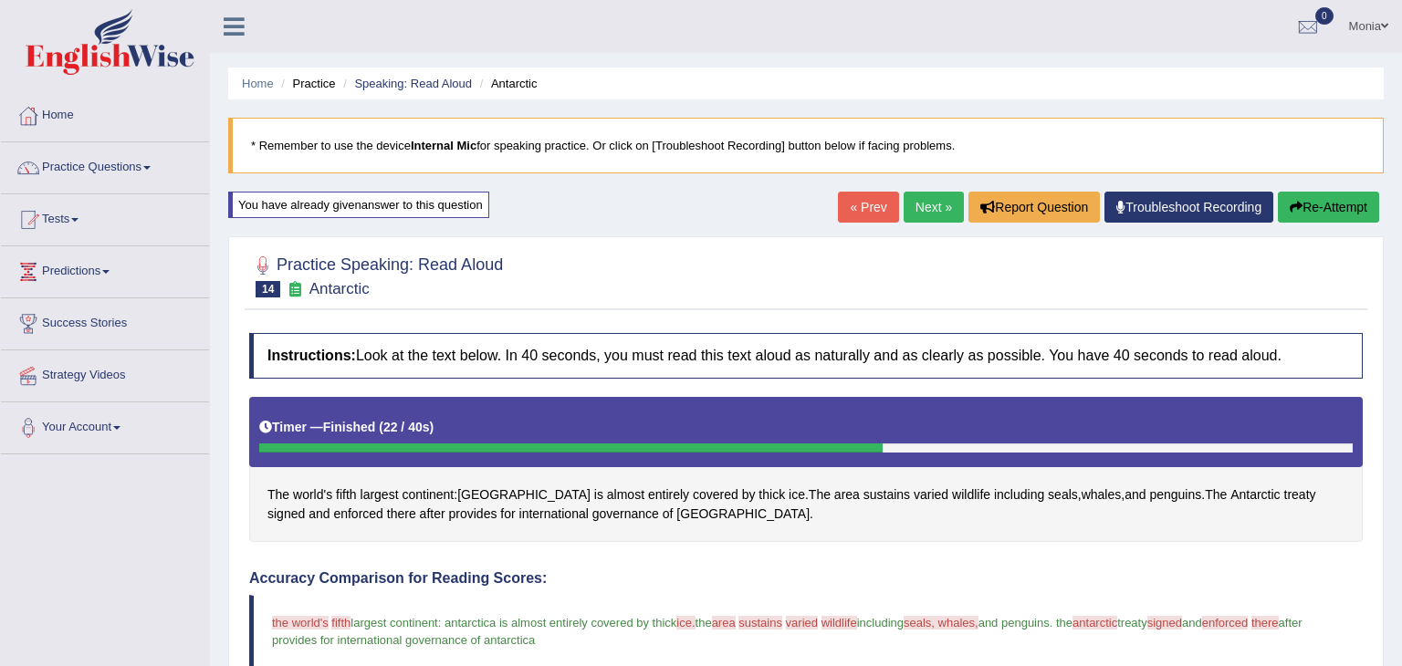
drag, startPoint x: 1342, startPoint y: 621, endPoint x: 1115, endPoint y: 639, distance: 227.1
click at [1115, 639] on blockquote "the world's doors fifth 5th largest continent : antarctica is almost entirely c…" at bounding box center [805, 631] width 1113 height 73
click at [1321, 206] on button "Re-Attempt" at bounding box center [1328, 207] width 101 height 31
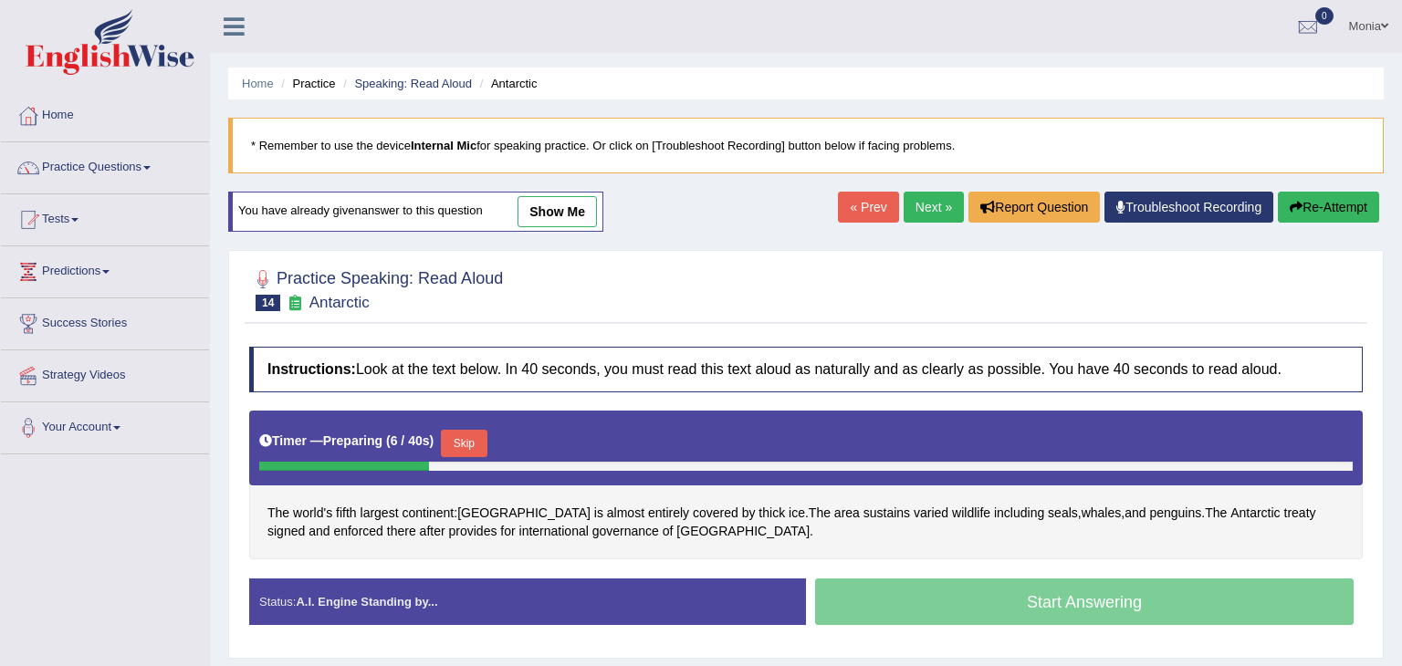
click at [462, 442] on button "Skip" at bounding box center [464, 443] width 46 height 27
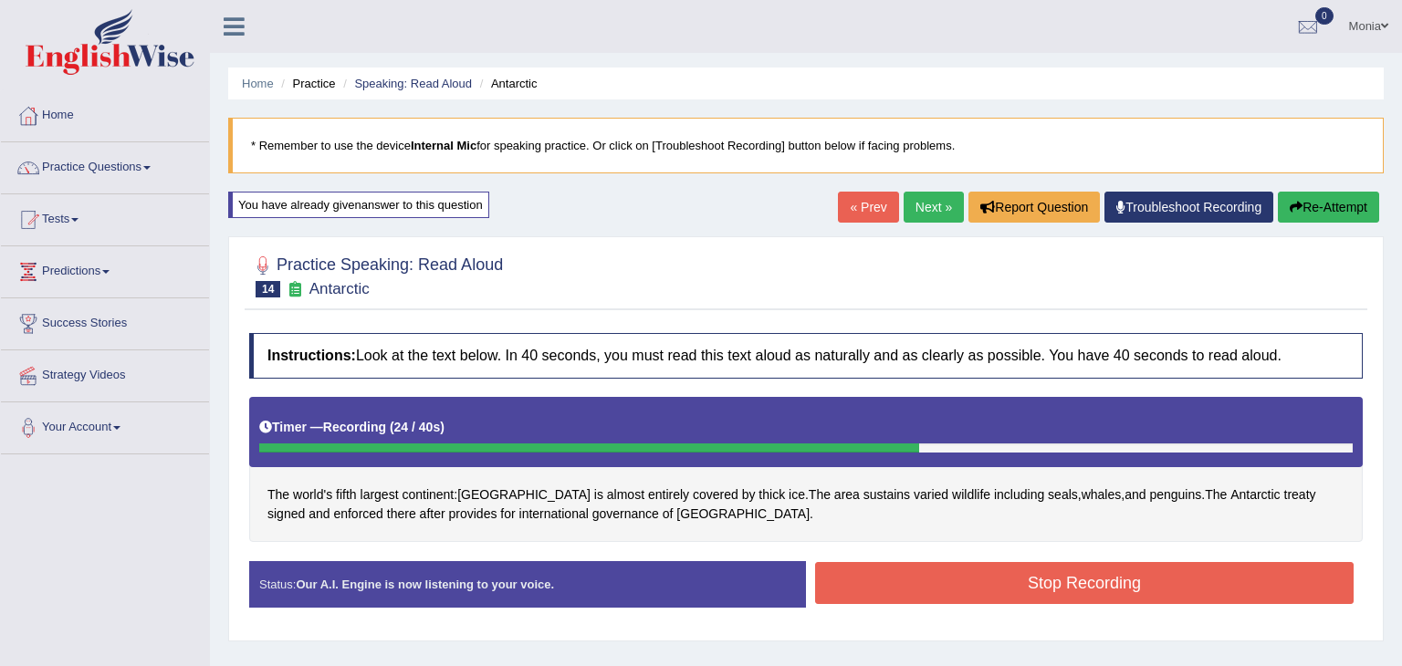
click at [962, 571] on button "Stop Recording" at bounding box center [1084, 583] width 538 height 42
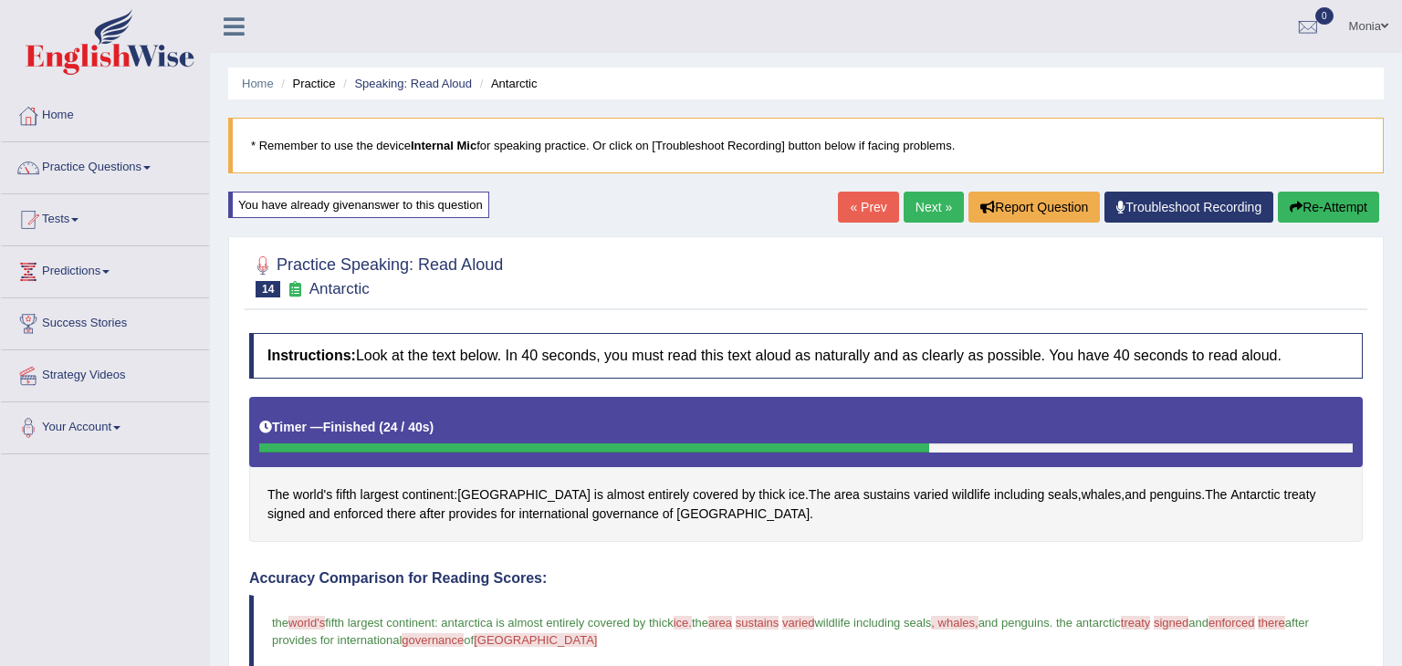
click at [1326, 204] on button "Re-Attempt" at bounding box center [1328, 207] width 101 height 31
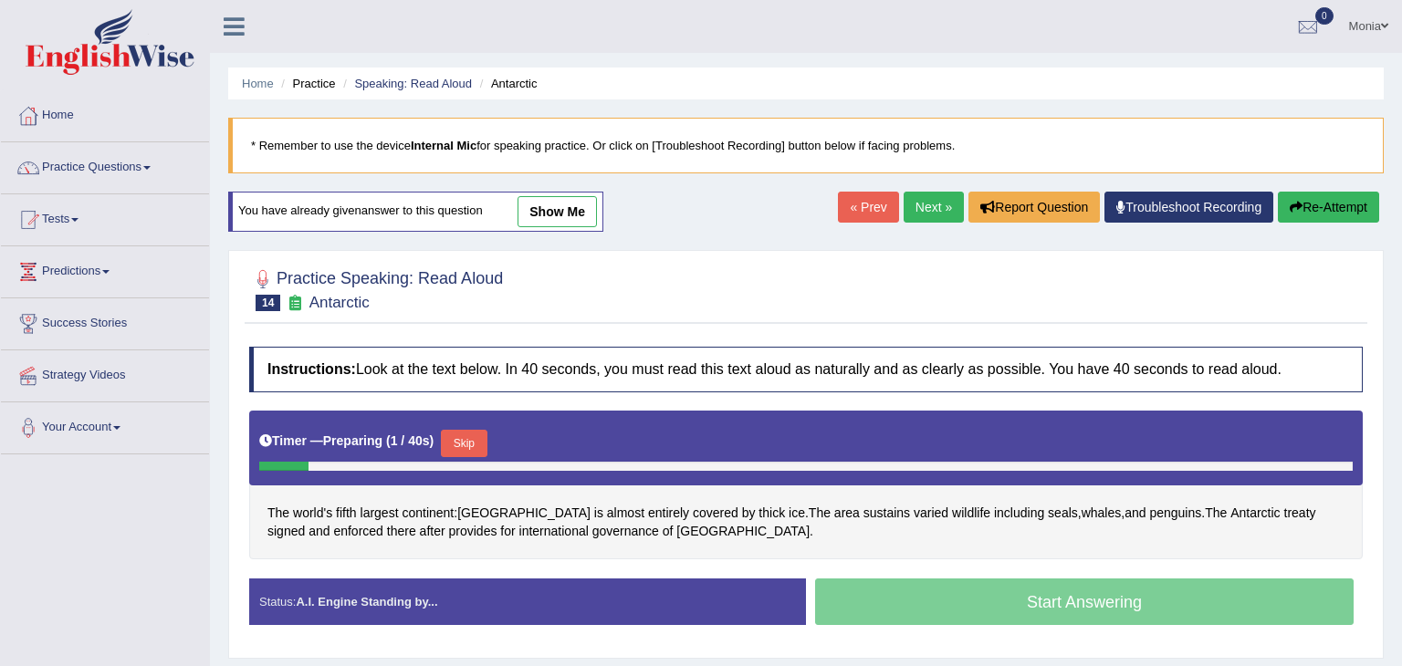
click at [462, 443] on button "Skip" at bounding box center [464, 443] width 46 height 27
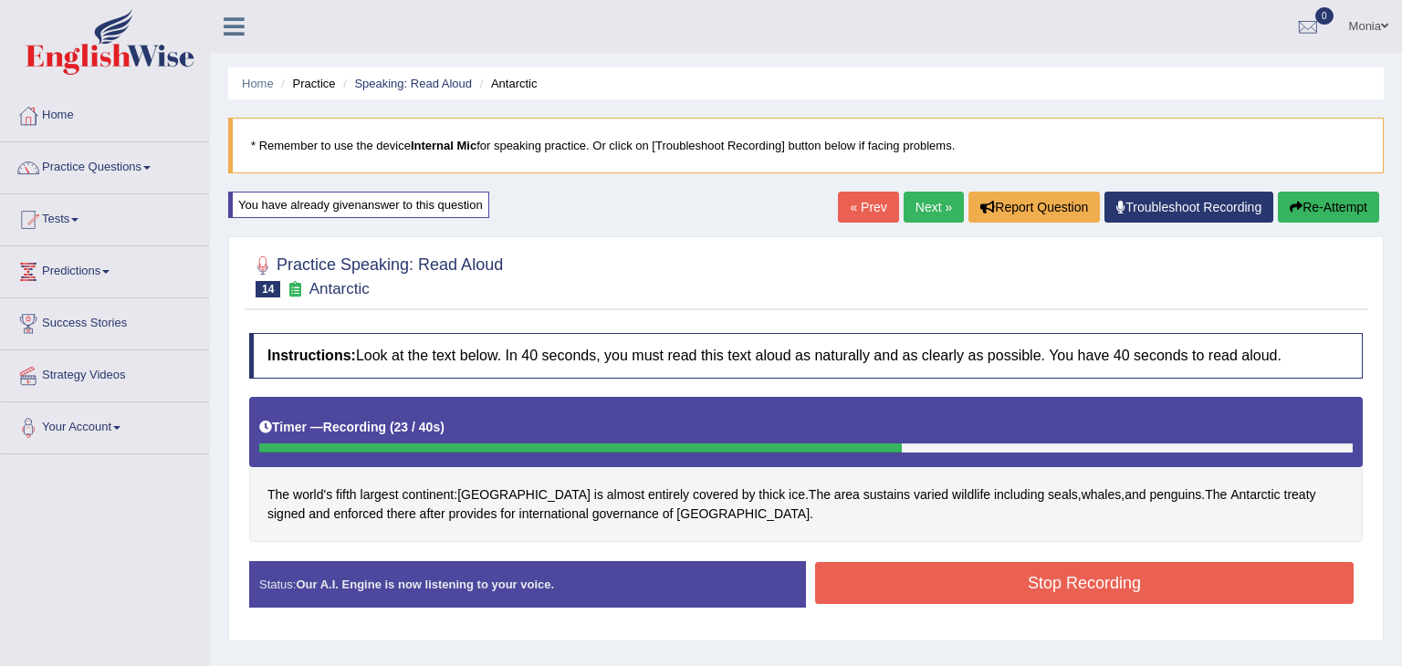
click at [882, 571] on button "Stop Recording" at bounding box center [1084, 583] width 538 height 42
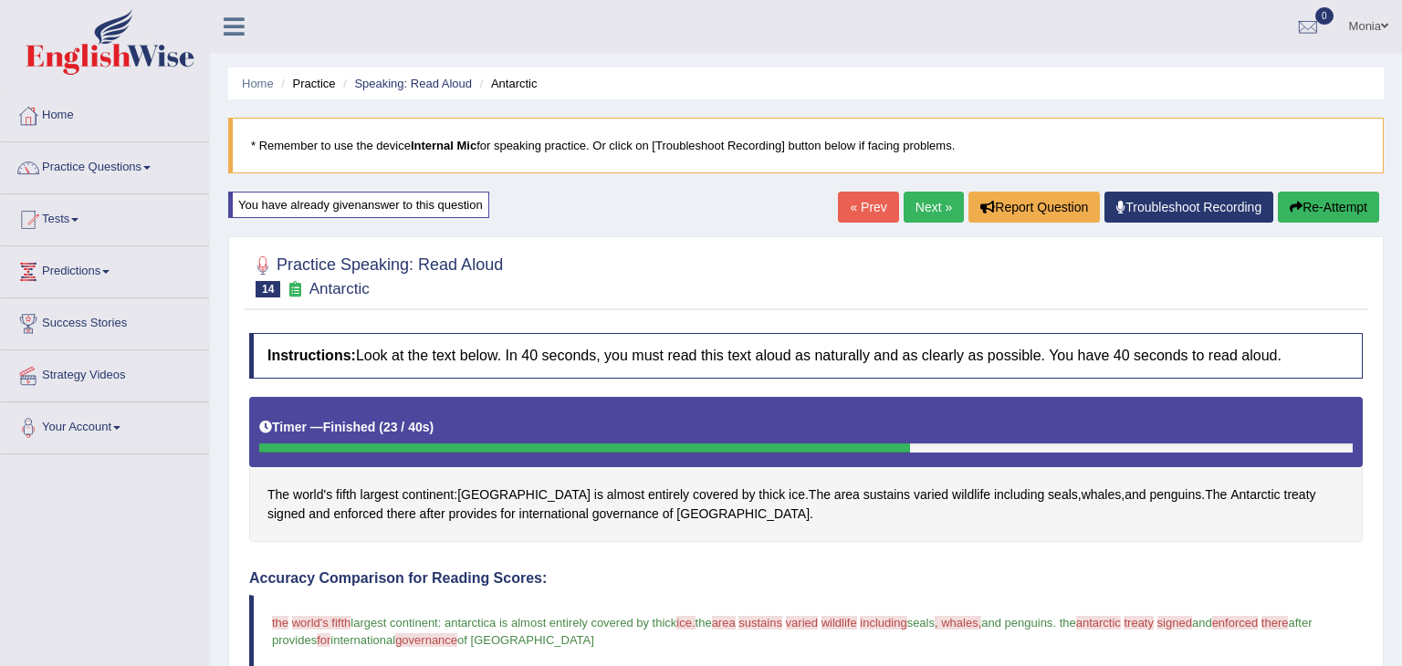
click at [1328, 208] on button "Re-Attempt" at bounding box center [1328, 207] width 101 height 31
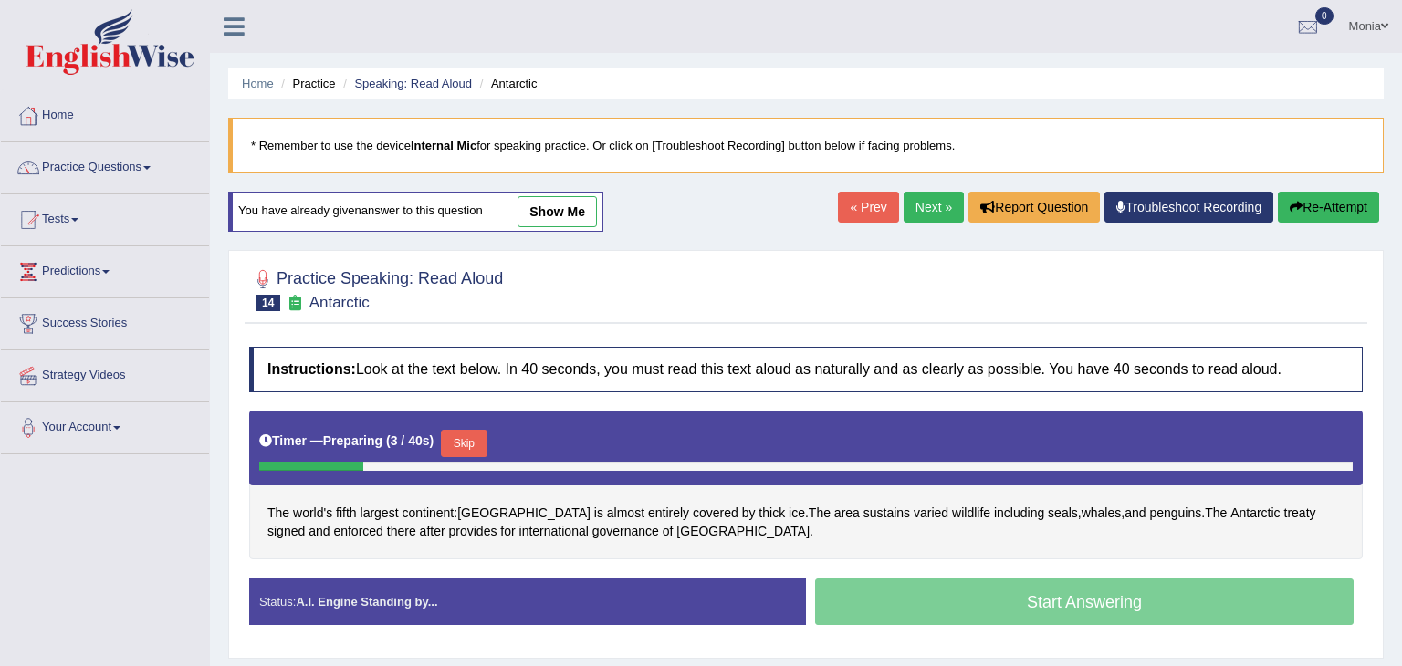
click at [465, 442] on button "Skip" at bounding box center [464, 443] width 46 height 27
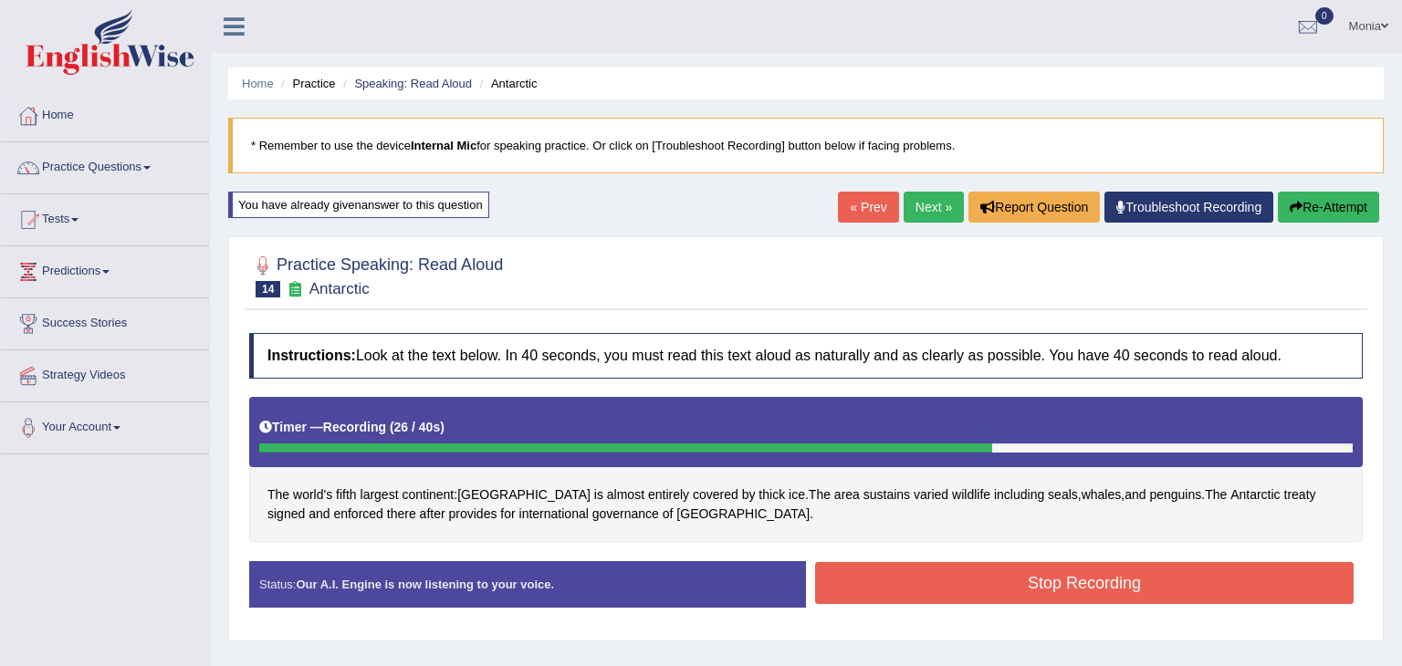
click at [966, 595] on button "Stop Recording" at bounding box center [1084, 583] width 538 height 42
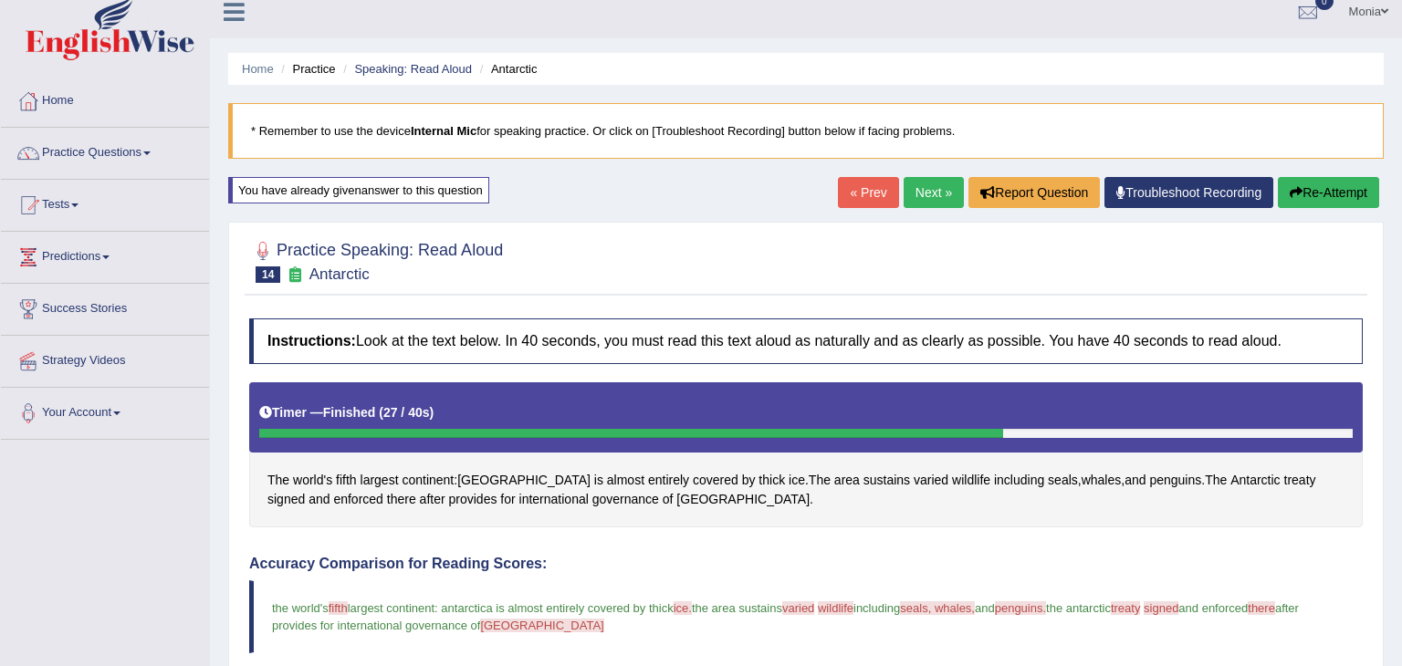
scroll to position [10, 0]
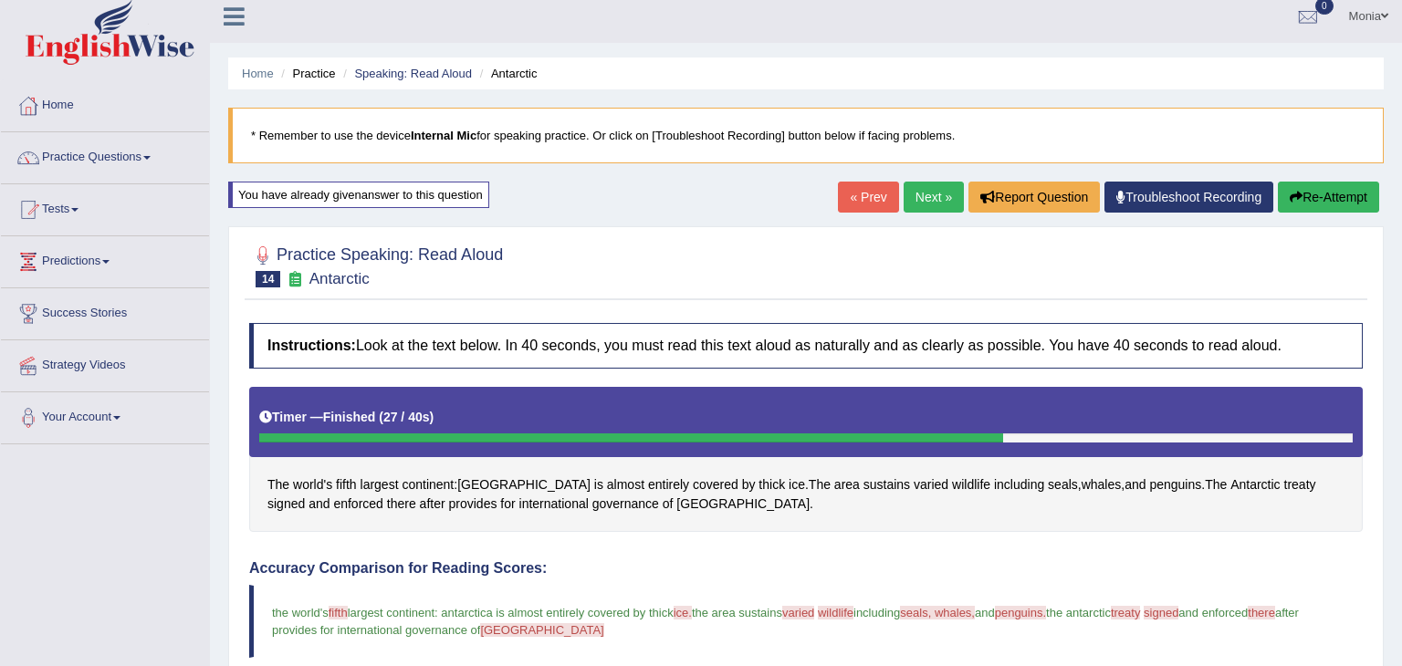
click at [689, 77] on ul "Home Practice Speaking: Read Aloud Antarctic" at bounding box center [805, 73] width 1155 height 32
click at [1341, 192] on button "Re-Attempt" at bounding box center [1328, 197] width 101 height 31
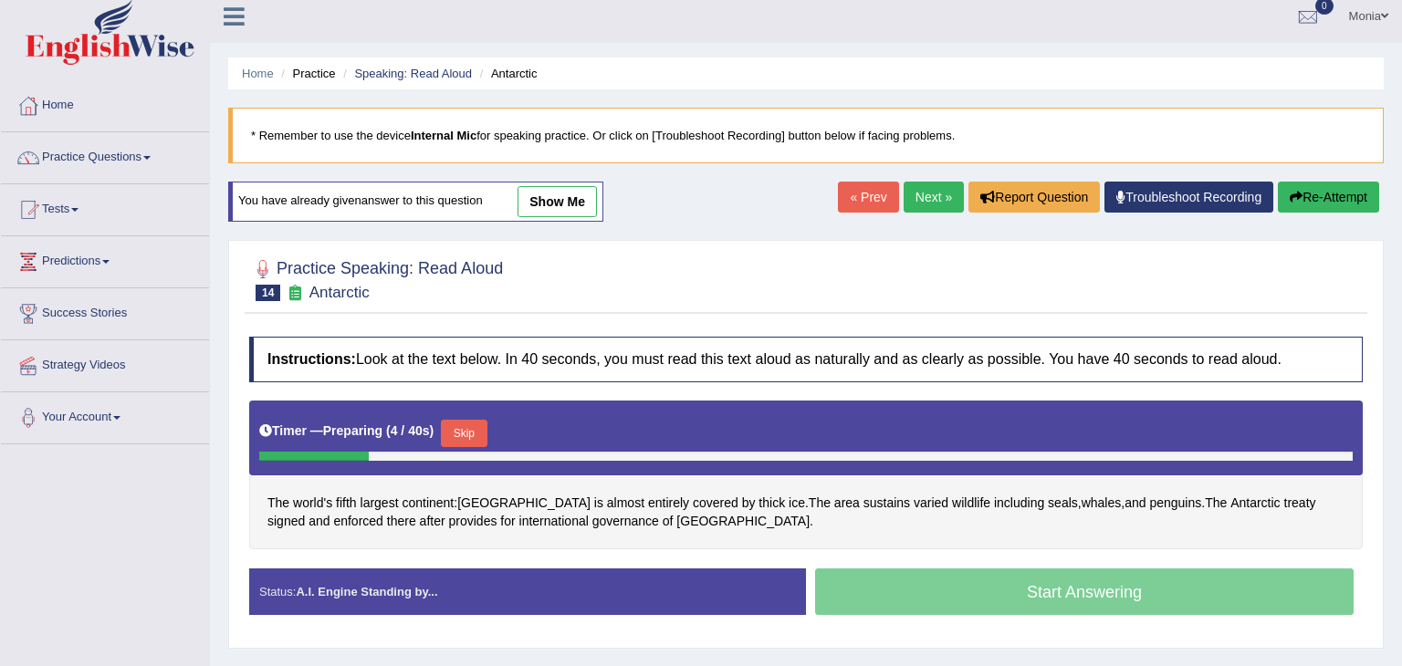
click at [475, 426] on button "Skip" at bounding box center [464, 433] width 46 height 27
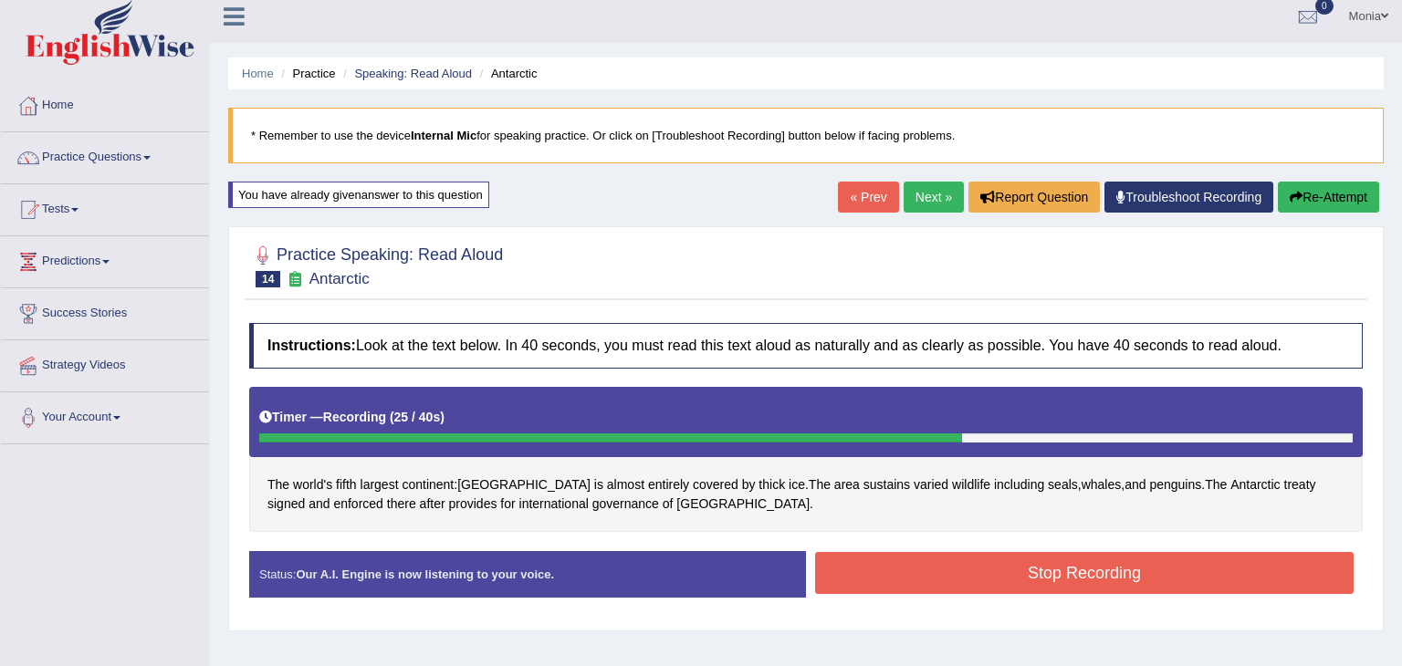
click at [922, 558] on button "Stop Recording" at bounding box center [1084, 573] width 538 height 42
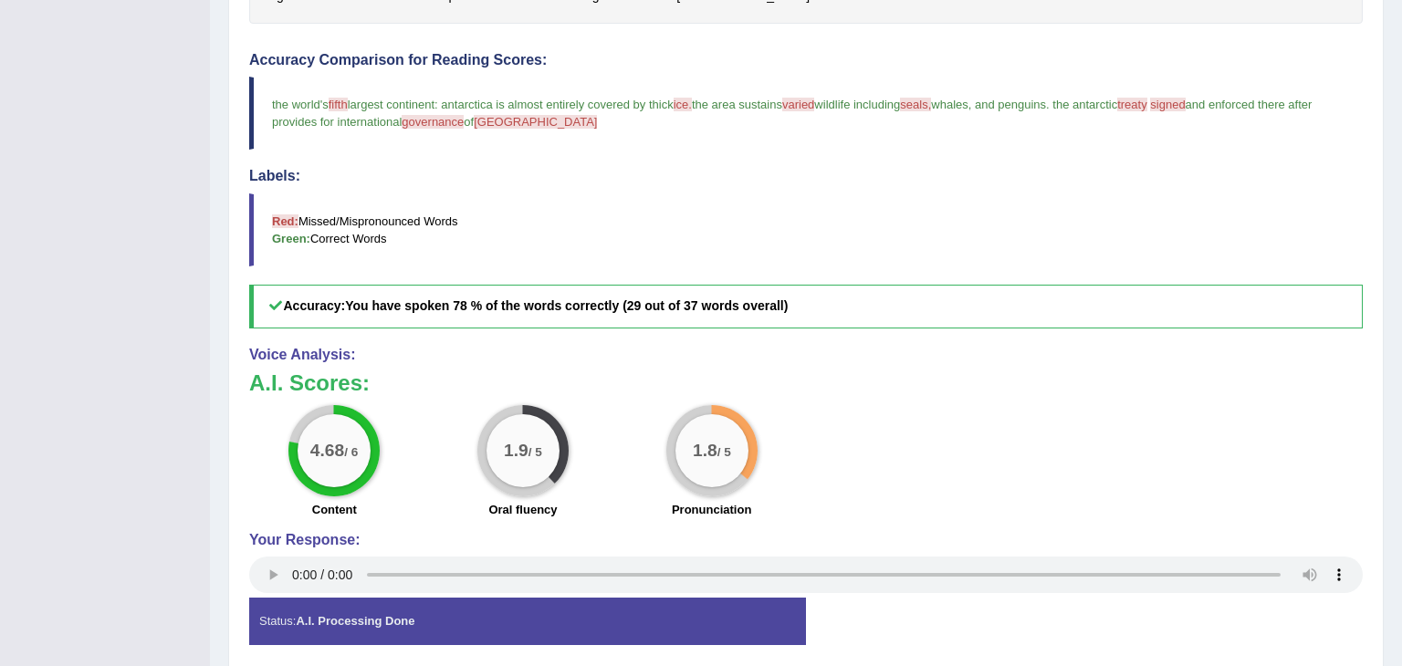
drag, startPoint x: 1401, startPoint y: 129, endPoint x: 1401, endPoint y: 400, distance: 271.1
click at [1401, 400] on div "Home Practice Speaking: Read Aloud Antarctic * Remember to use the device Inter…" at bounding box center [806, 87] width 1192 height 1211
drag, startPoint x: 1401, startPoint y: 182, endPoint x: 1383, endPoint y: 13, distance: 169.8
click at [1383, 13] on div "Home Practice Speaking: Read Aloud Antarctic * Remember to use the device Inter…" at bounding box center [806, 86] width 1192 height 1211
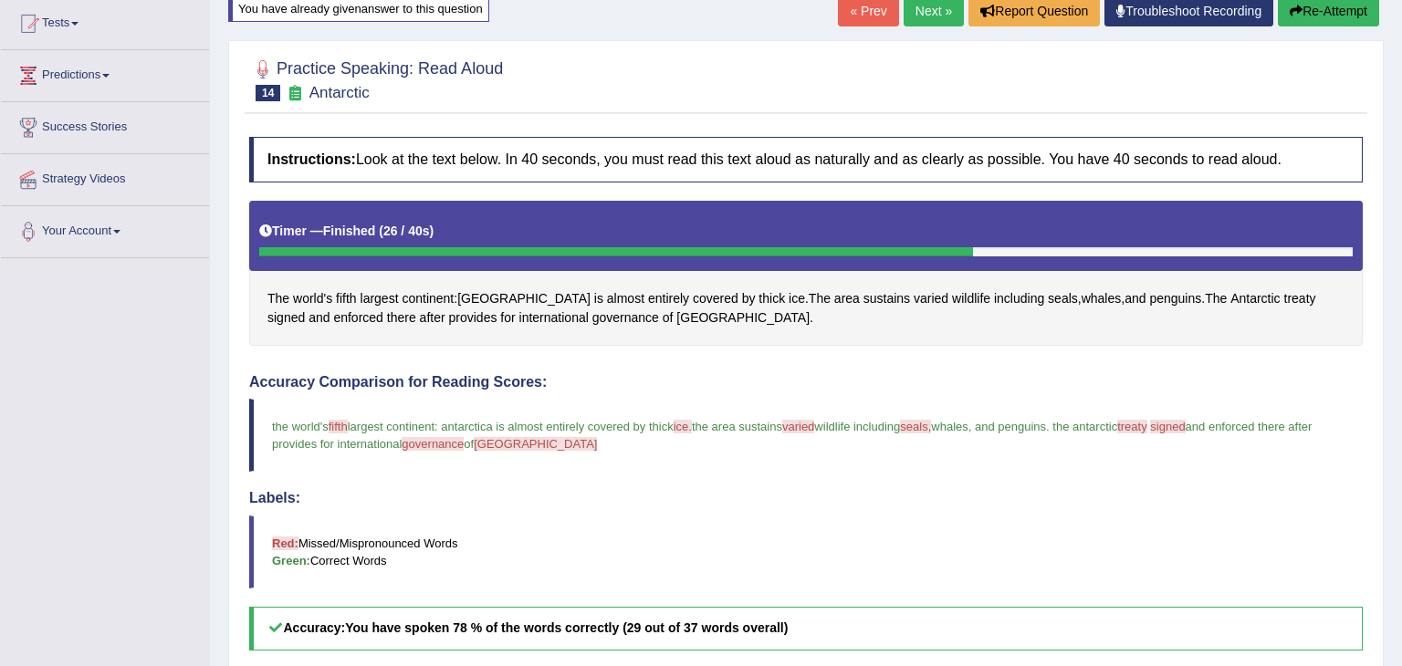
scroll to position [0, 0]
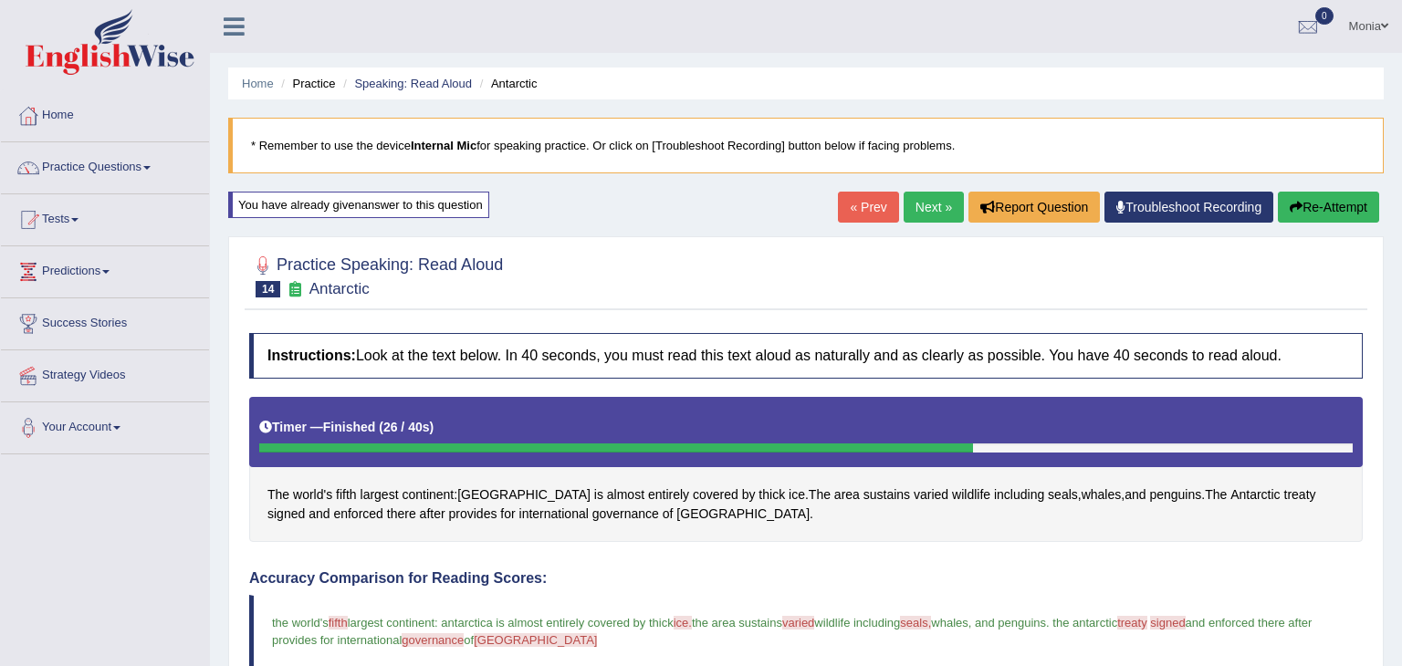
click at [1298, 209] on icon "button" at bounding box center [1296, 207] width 13 height 13
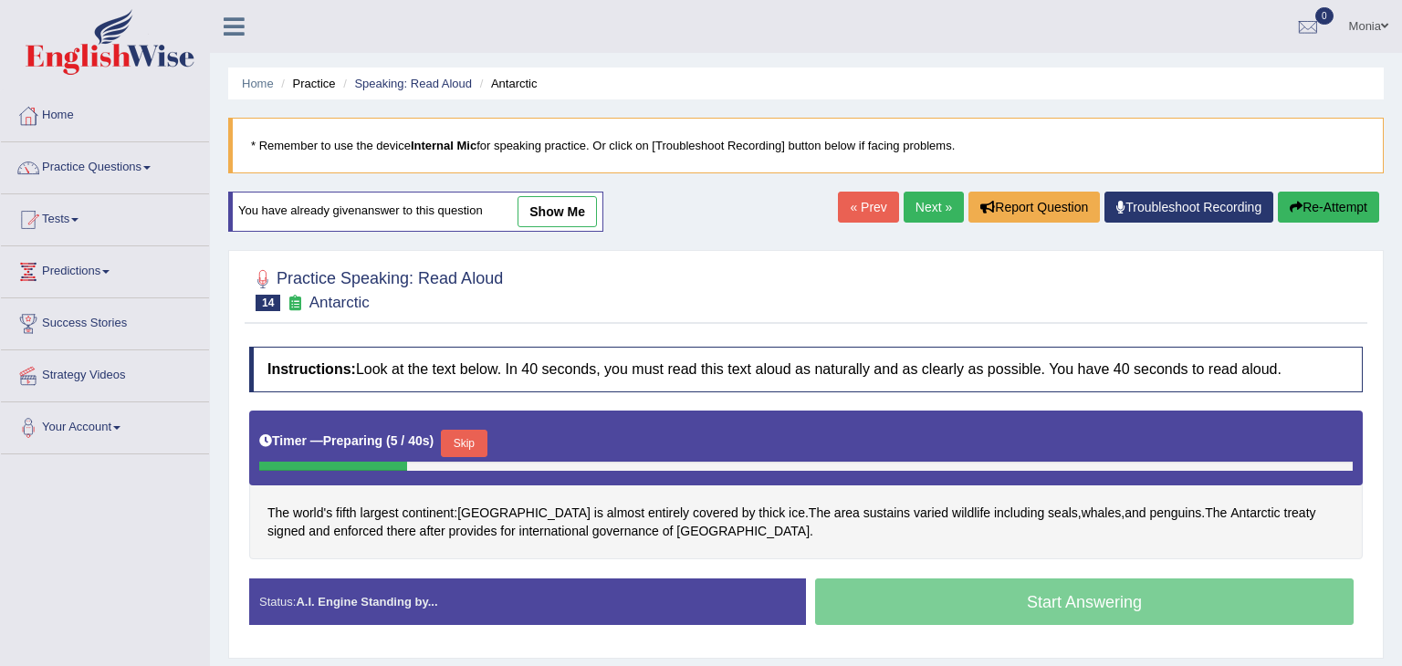
click at [469, 434] on button "Skip" at bounding box center [464, 443] width 46 height 27
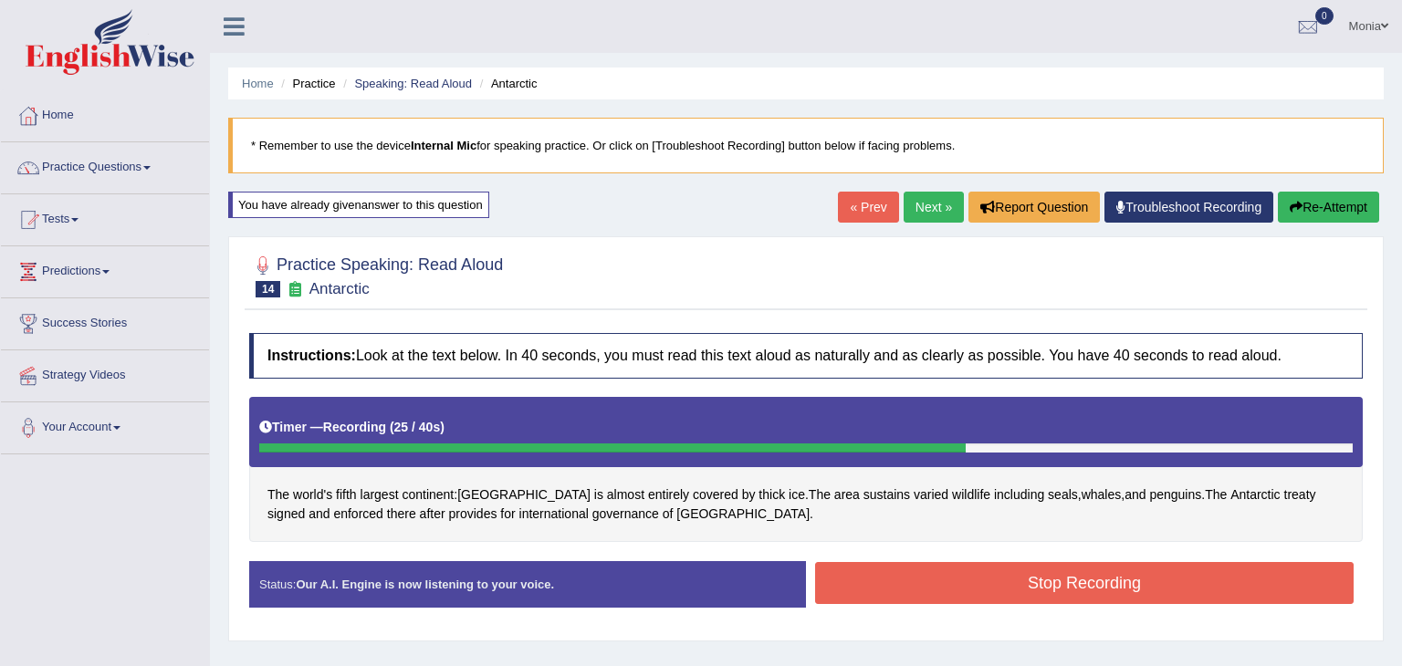
click at [932, 589] on button "Stop Recording" at bounding box center [1084, 583] width 538 height 42
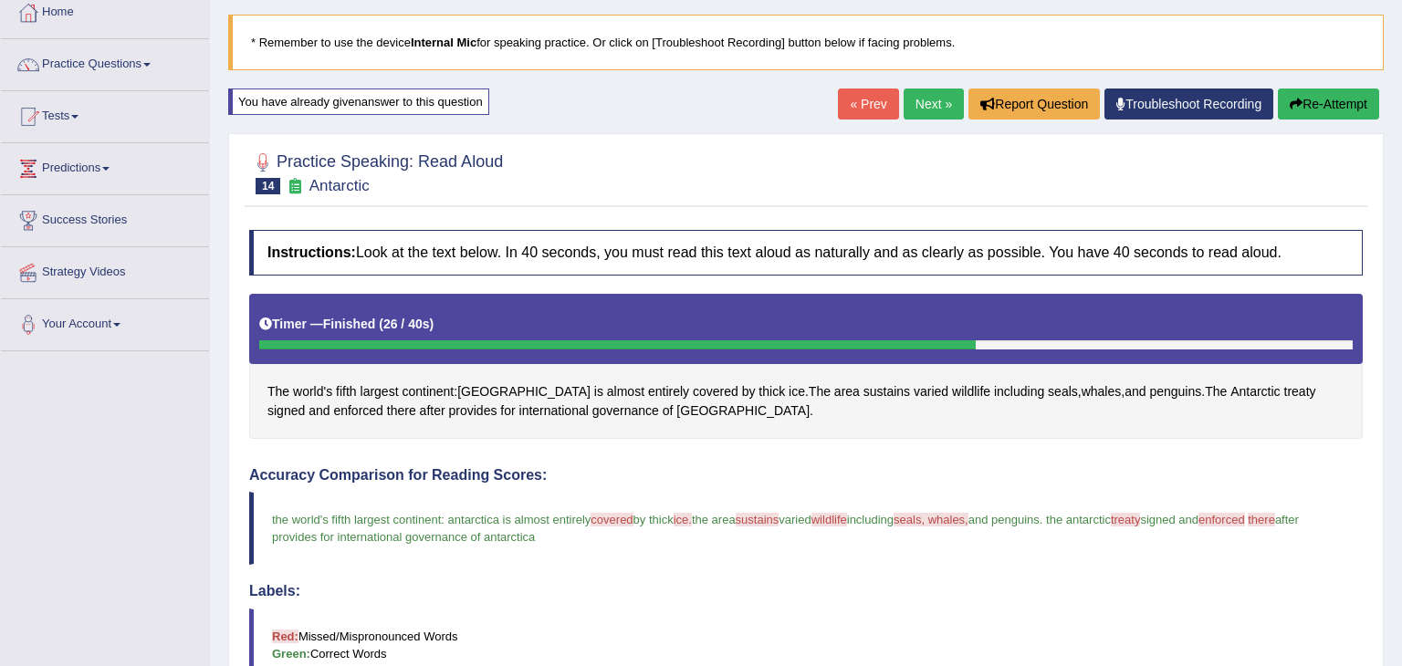
scroll to position [78, 0]
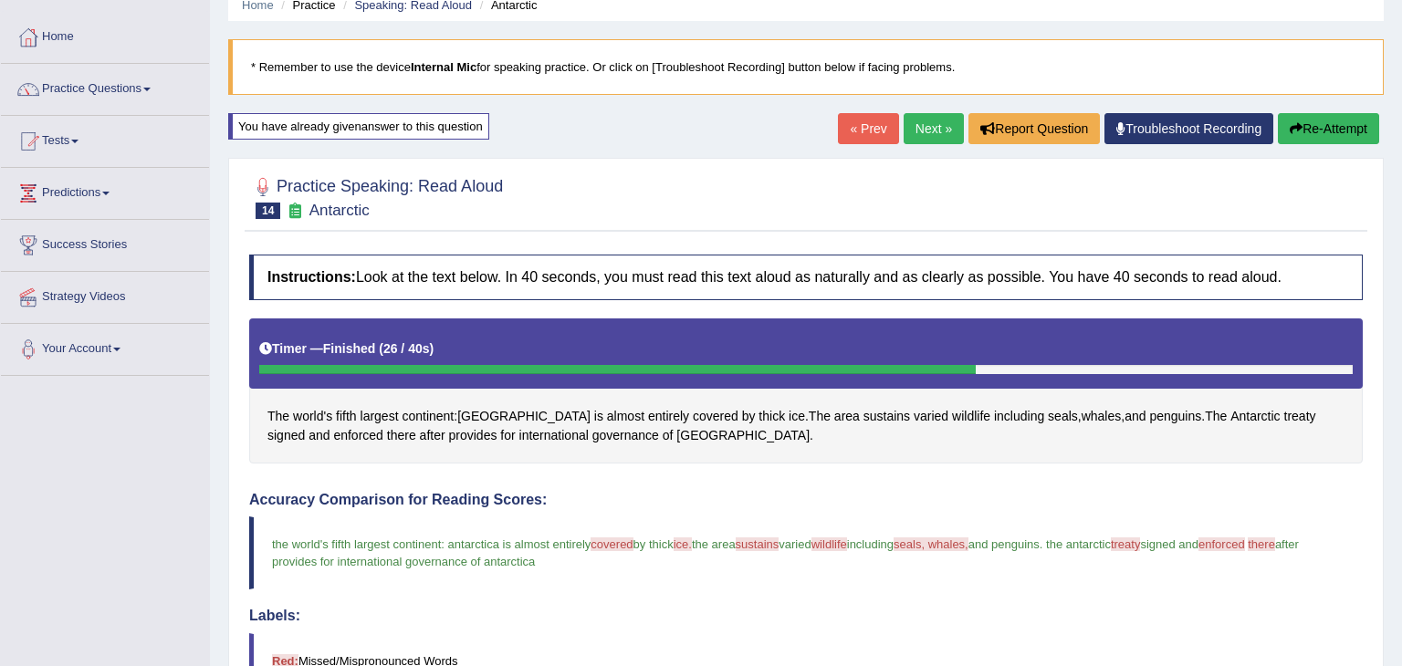
click at [1318, 130] on button "Re-Attempt" at bounding box center [1328, 128] width 101 height 31
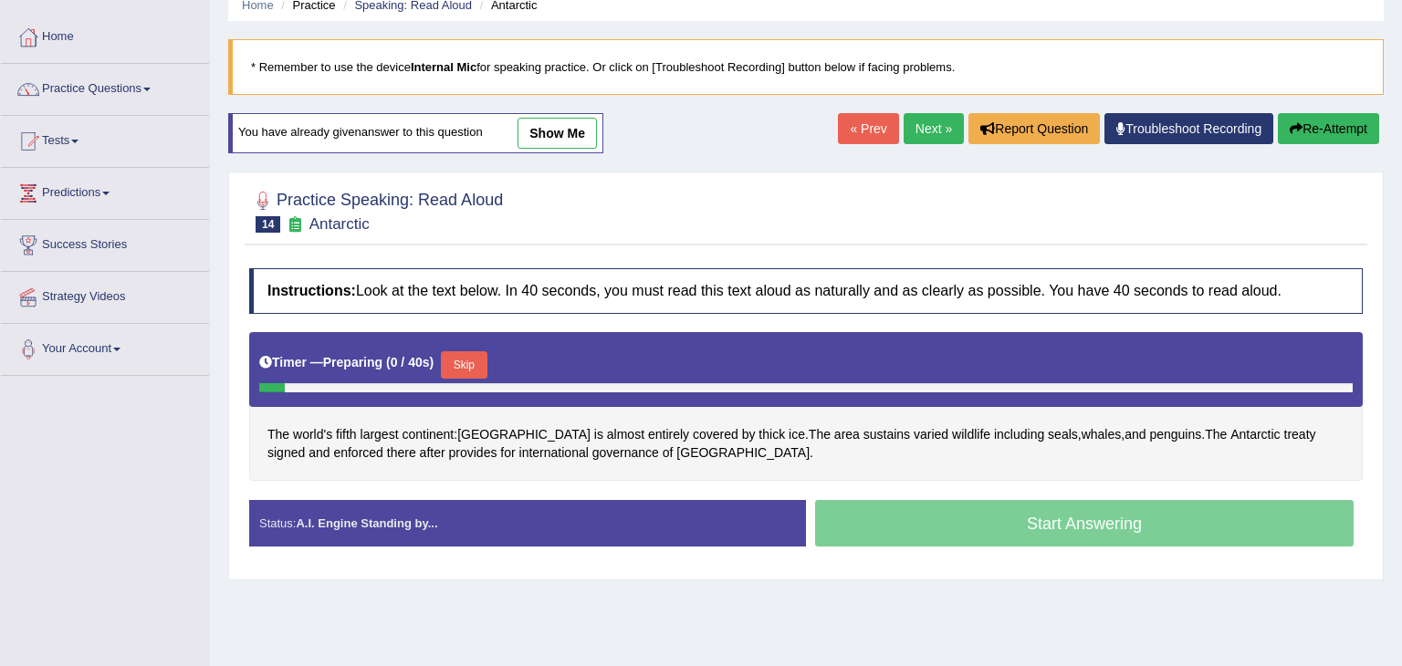
scroll to position [78, 0]
click at [464, 364] on button "Skip" at bounding box center [464, 364] width 46 height 27
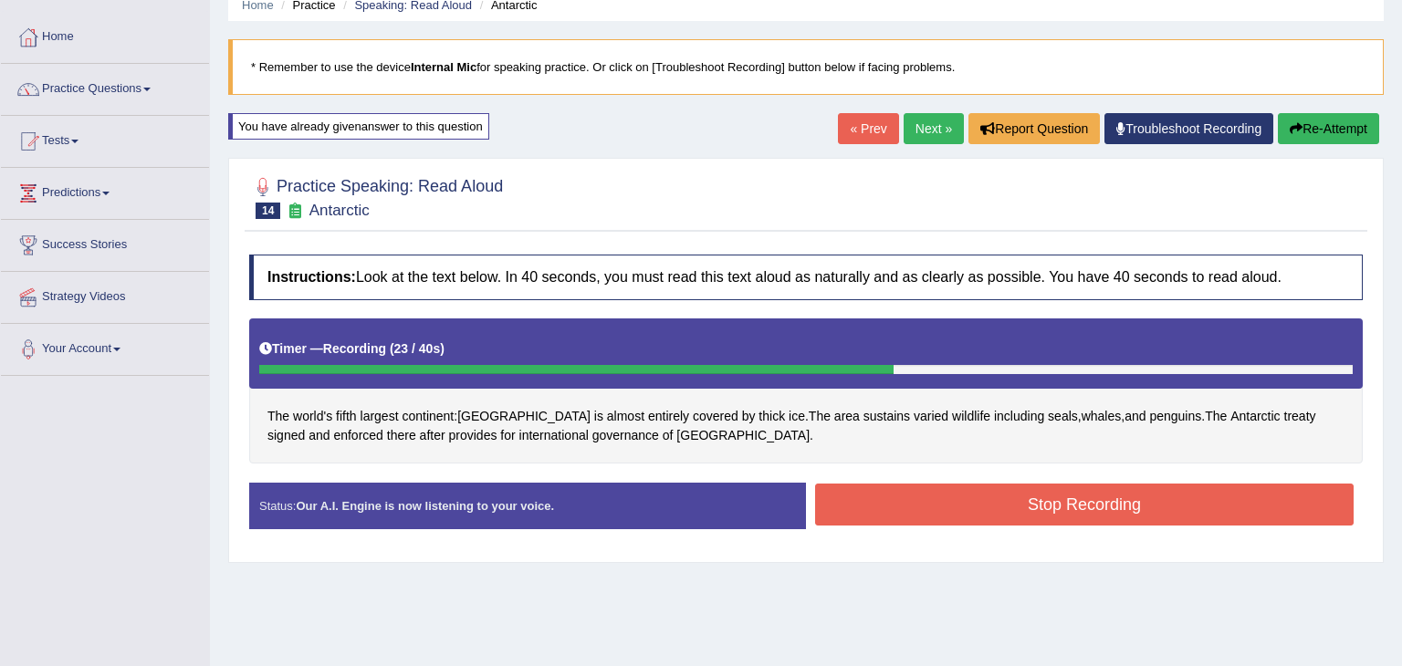
click at [882, 465] on div "Instructions: Look at the text below. In 40 seconds, you must read this text al…" at bounding box center [806, 399] width 1123 height 307
click at [920, 488] on button "Stop Recording" at bounding box center [1084, 505] width 538 height 42
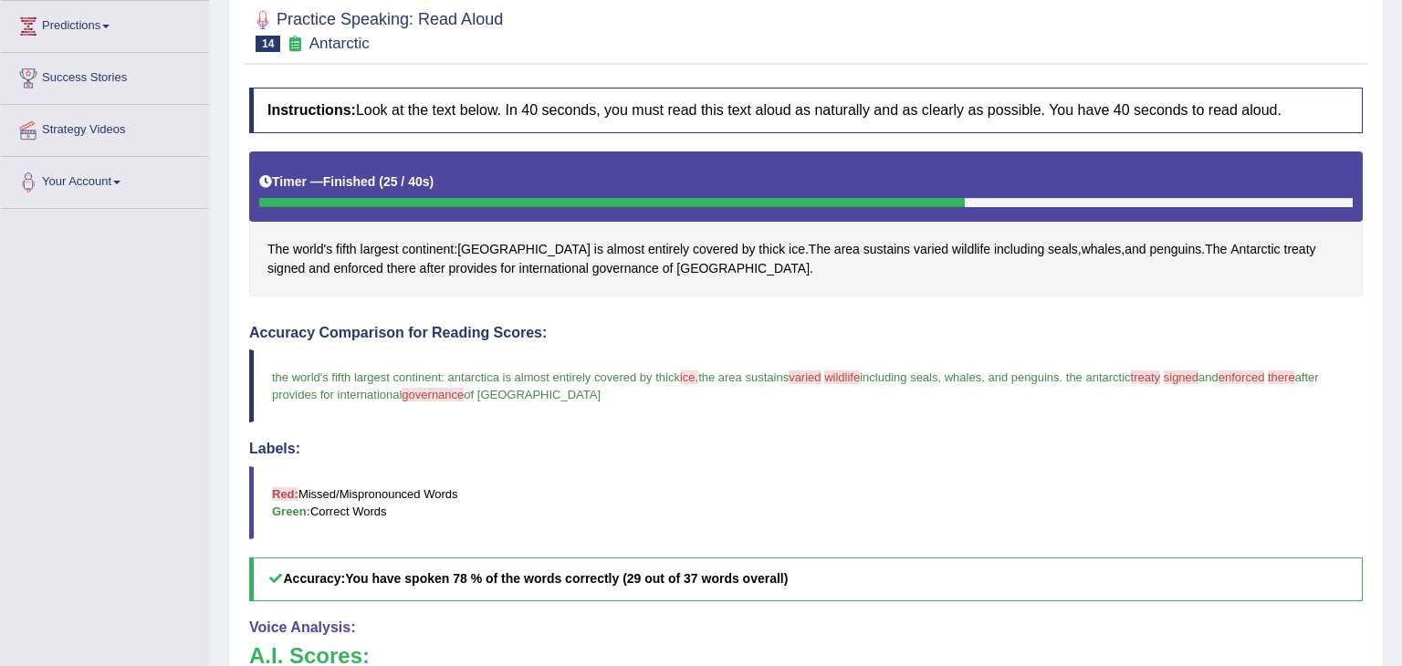
scroll to position [0, 0]
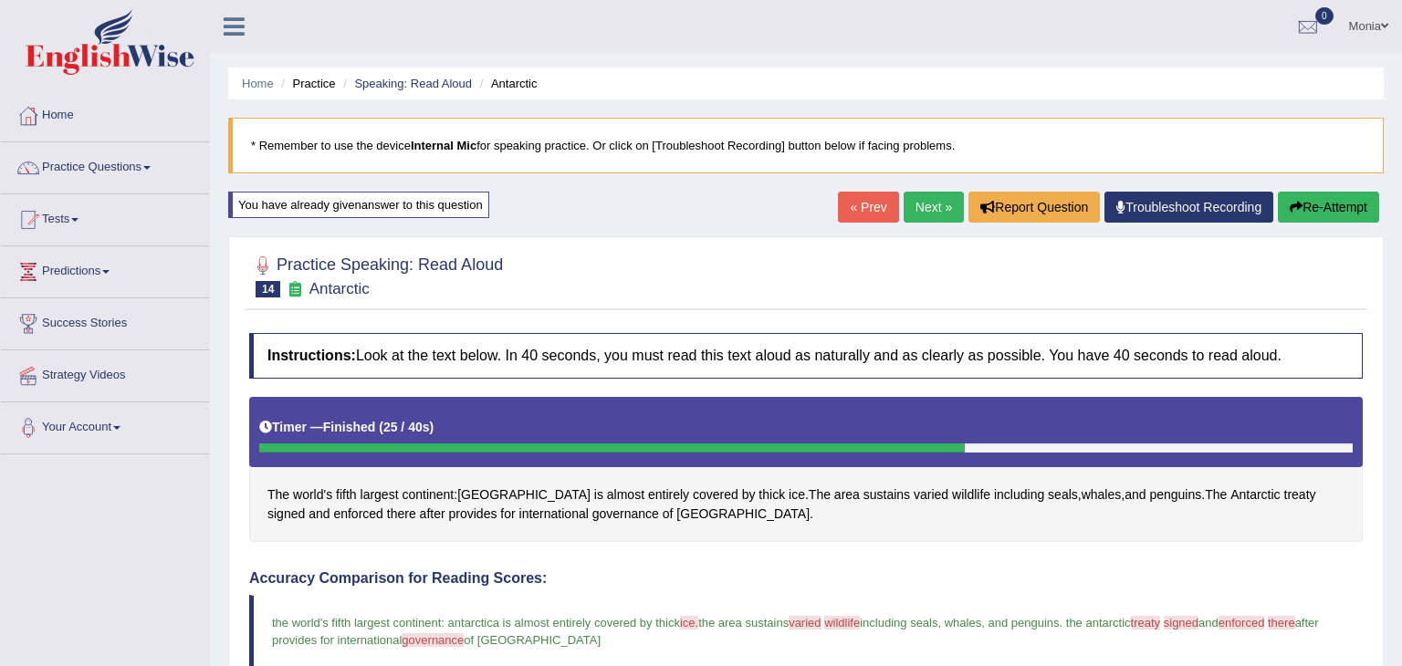
click at [1310, 196] on button "Re-Attempt" at bounding box center [1328, 207] width 101 height 31
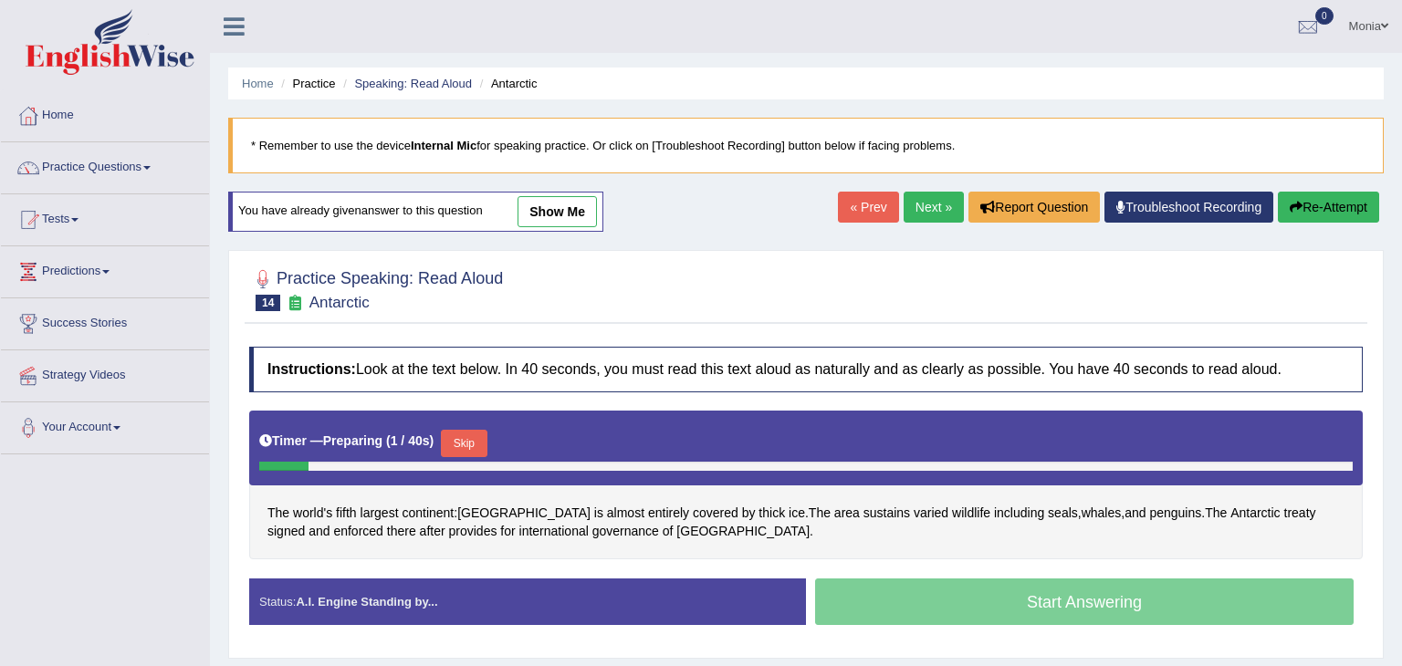
click at [461, 440] on button "Skip" at bounding box center [464, 443] width 46 height 27
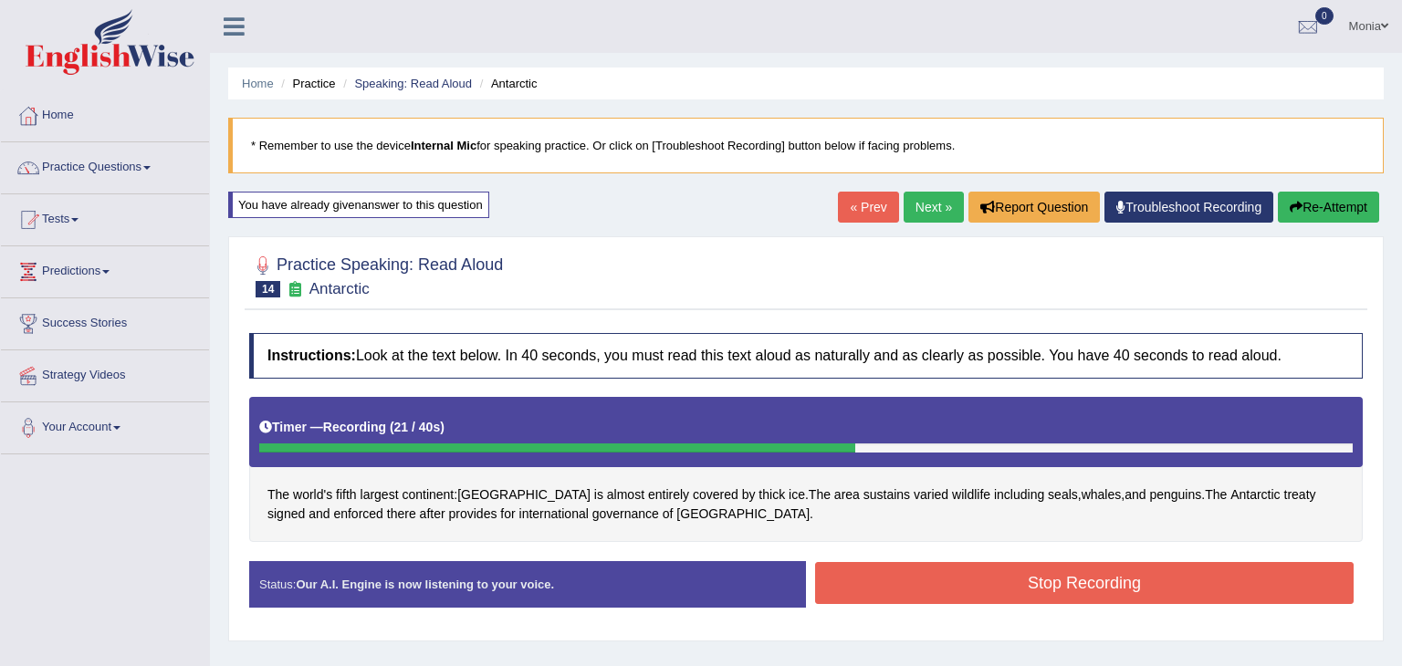
click at [875, 579] on button "Stop Recording" at bounding box center [1084, 583] width 538 height 42
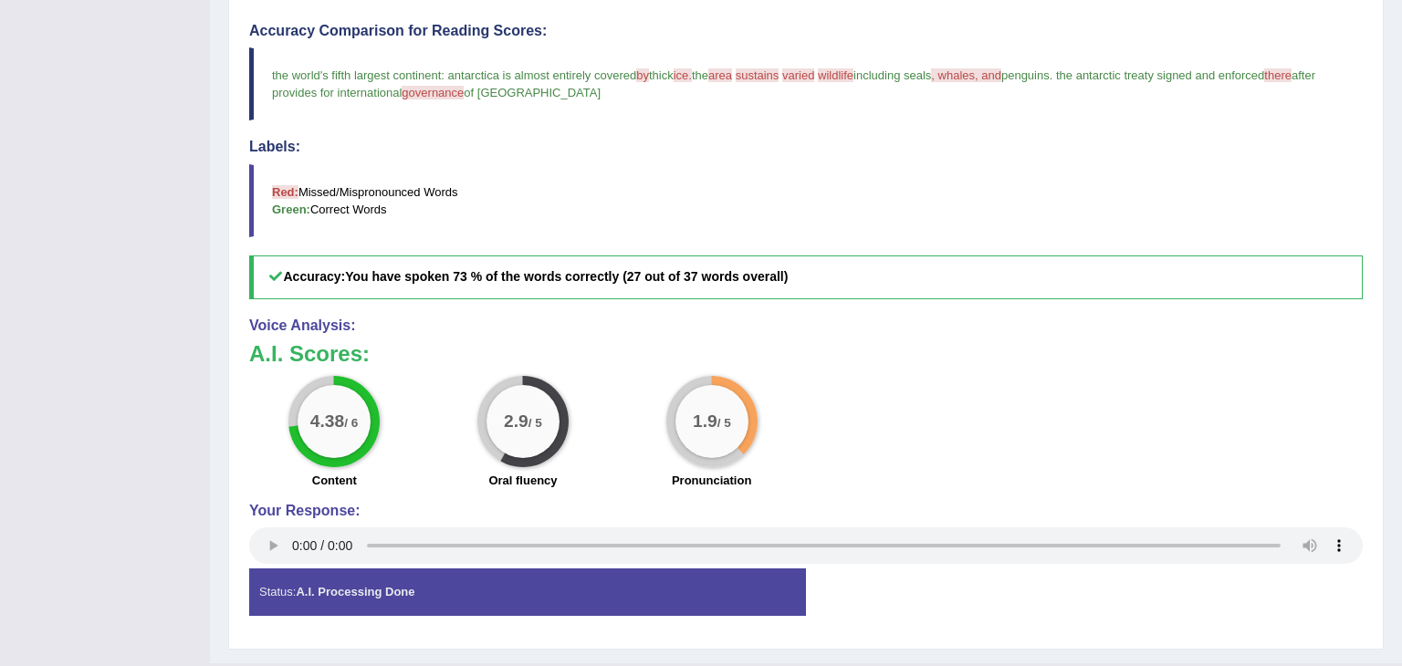
scroll to position [554, 0]
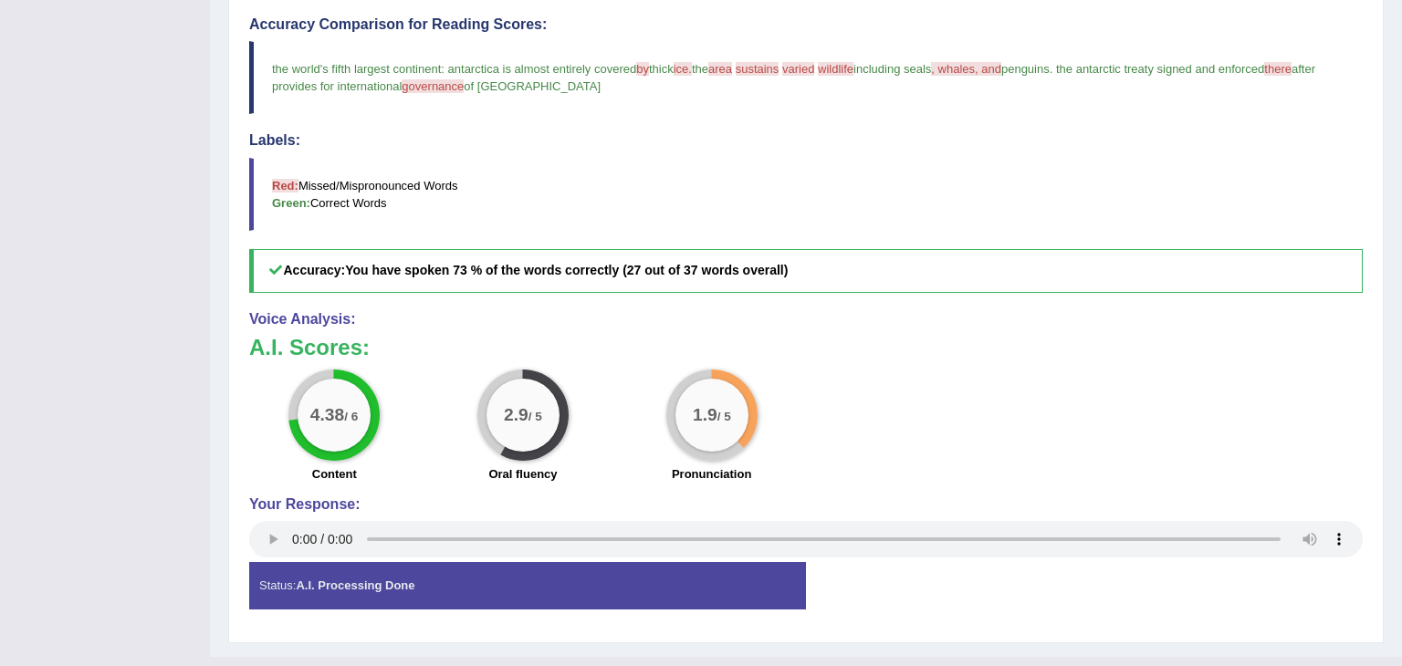
drag, startPoint x: 1401, startPoint y: 129, endPoint x: 1401, endPoint y: 423, distance: 294.8
click at [1401, 423] on div "Home Practice Speaking: Read Aloud Antarctic * Remember to use the device Inter…" at bounding box center [806, 51] width 1192 height 1211
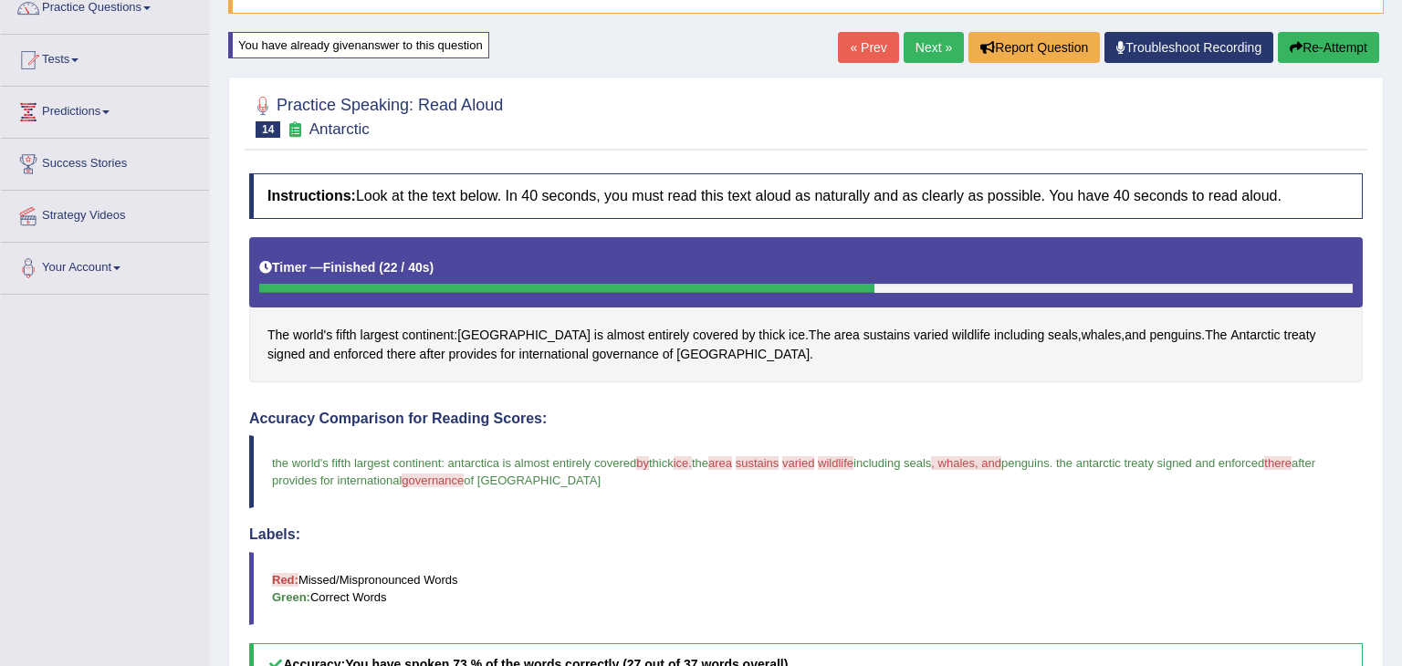
scroll to position [0, 0]
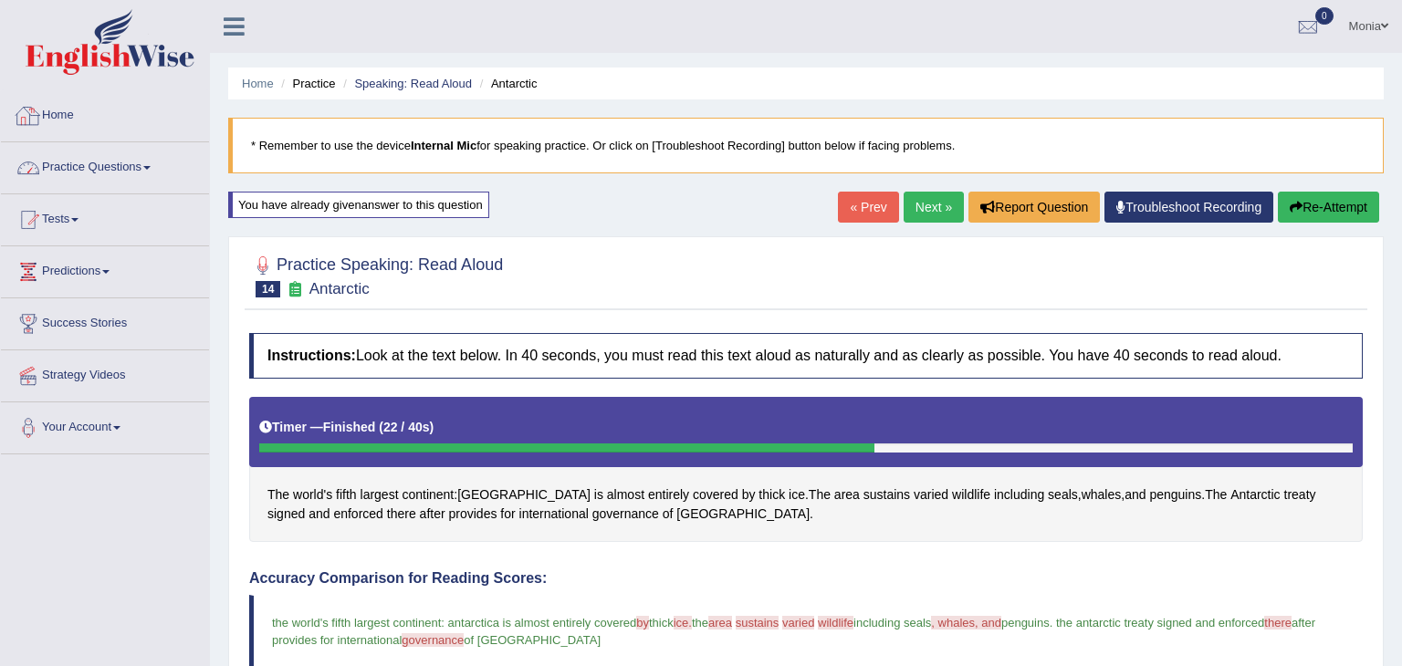
click at [131, 172] on link "Practice Questions" at bounding box center [105, 165] width 208 height 46
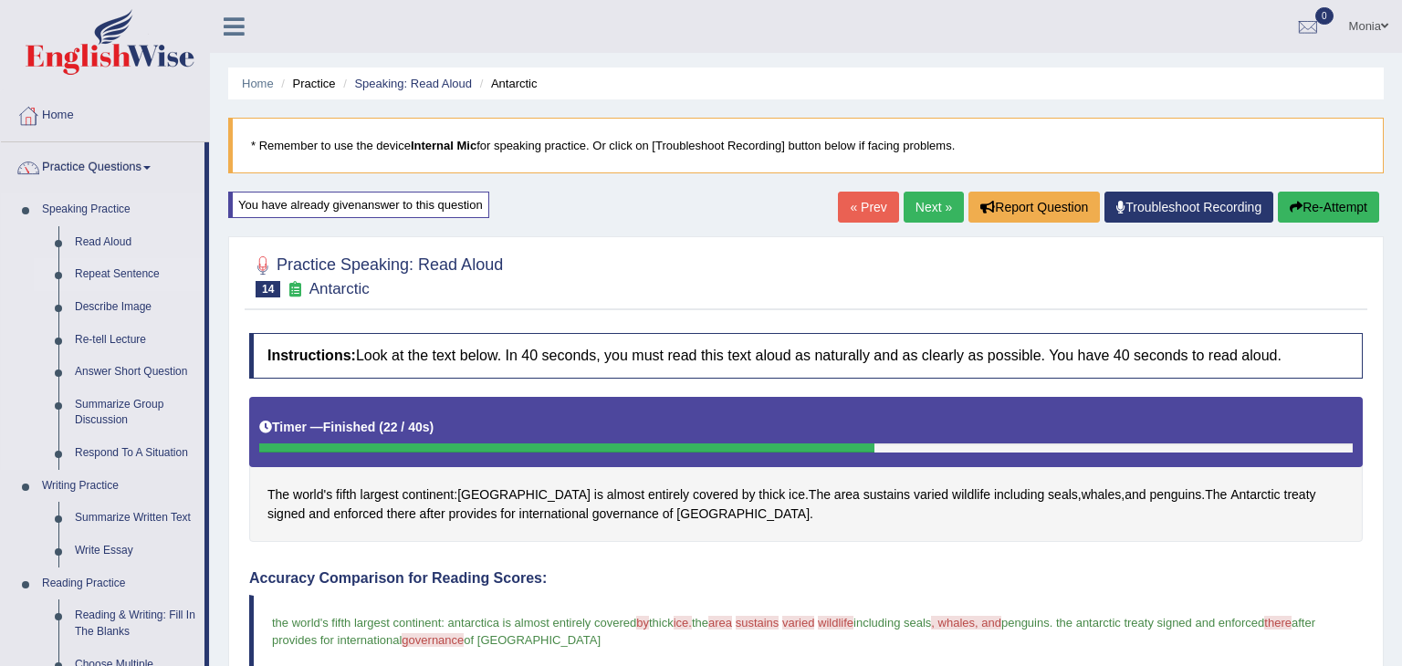
click at [126, 270] on link "Repeat Sentence" at bounding box center [136, 274] width 138 height 33
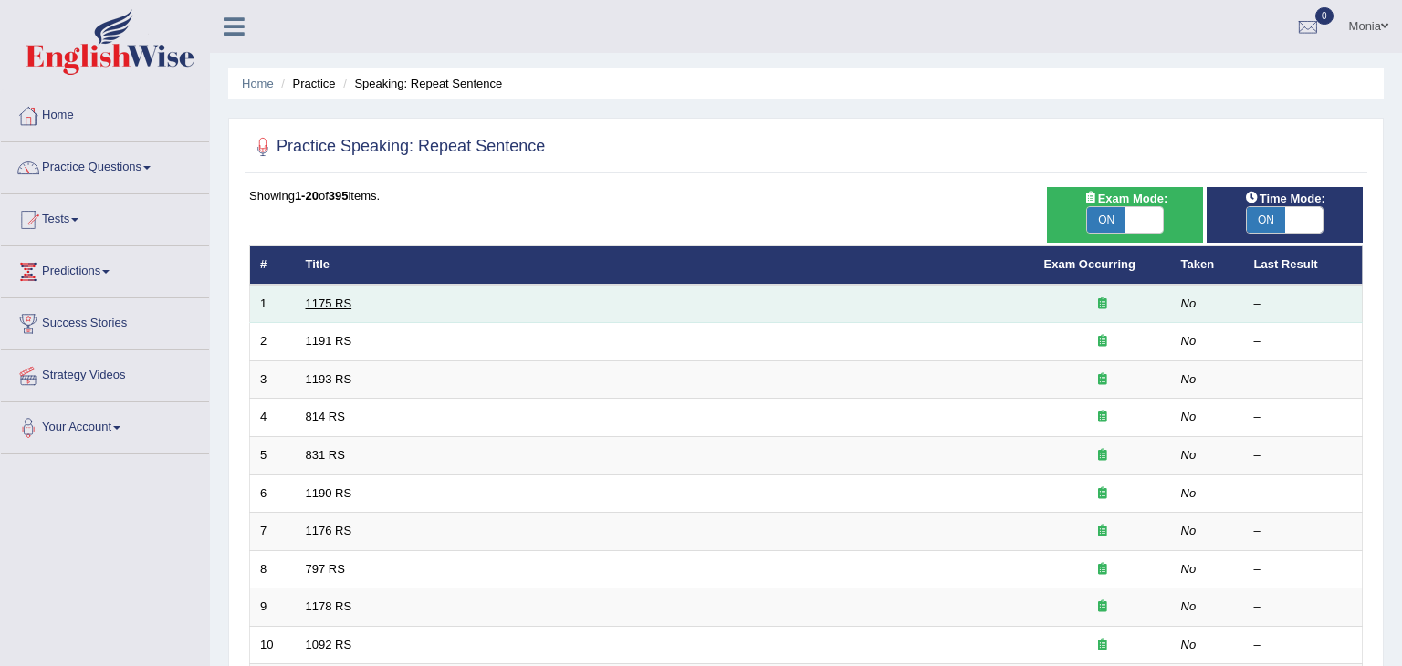
click at [339, 303] on link "1175 RS" at bounding box center [329, 304] width 47 height 14
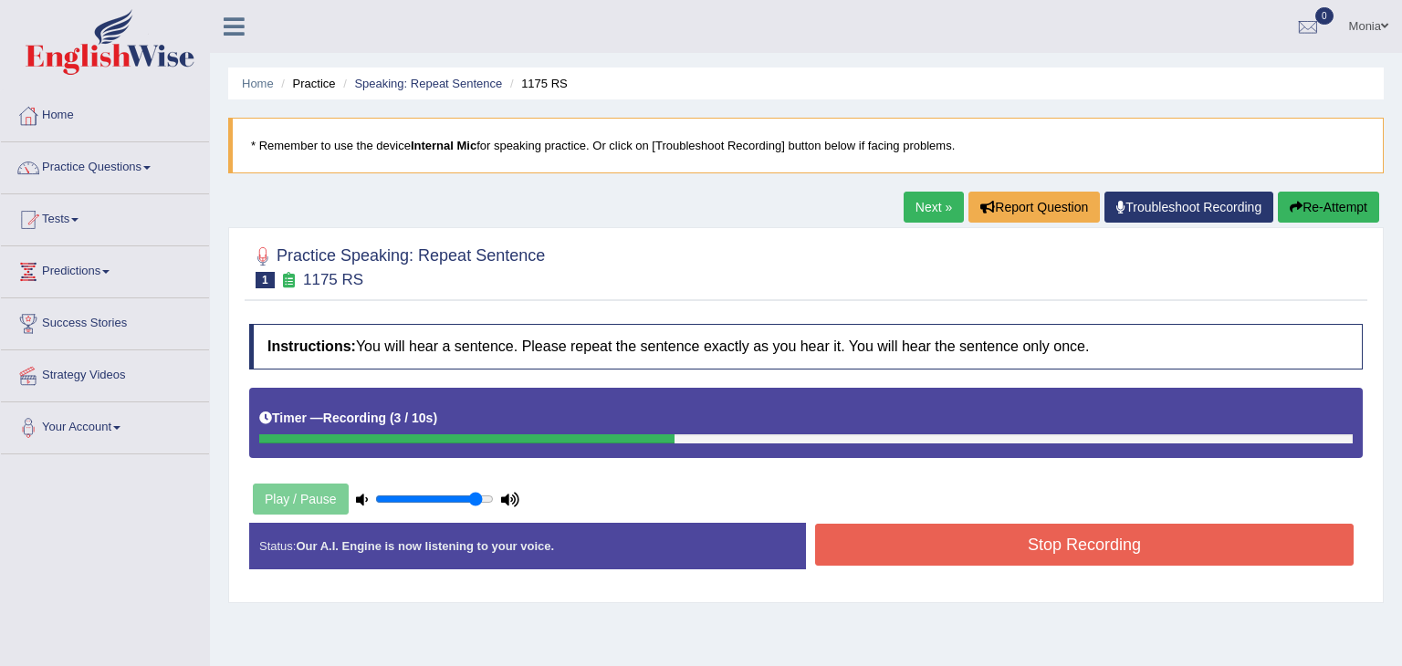
click at [1144, 543] on button "Stop Recording" at bounding box center [1084, 545] width 538 height 42
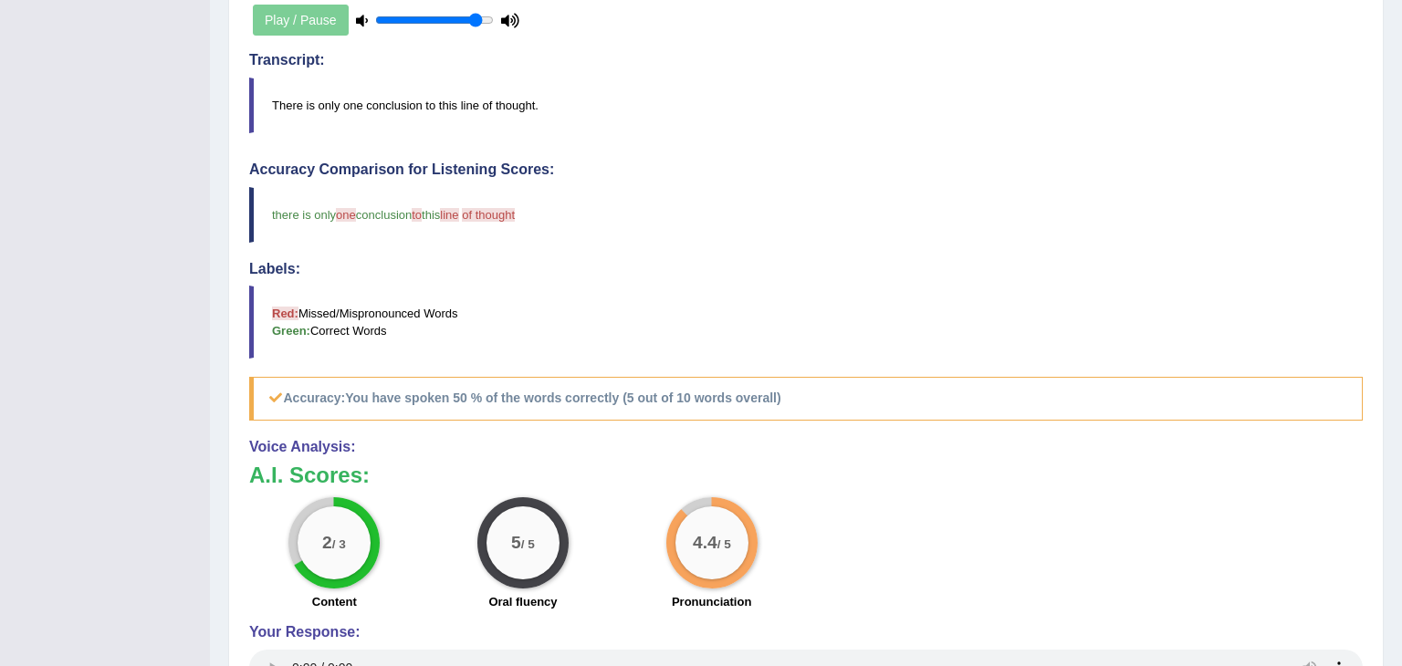
scroll to position [486, 0]
